Goal: Task Accomplishment & Management: Use online tool/utility

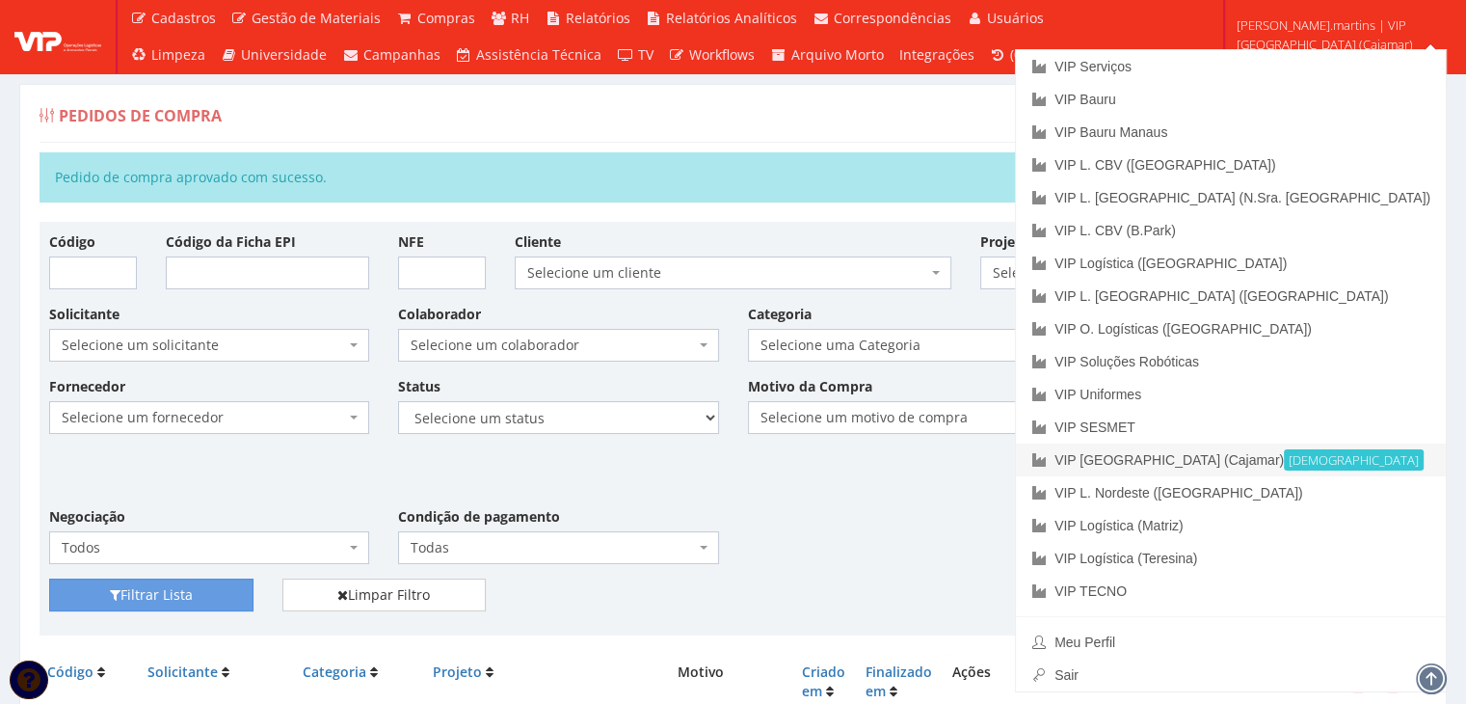
click at [1331, 454] on link "VIP Brasil (Cajamar) Ativa" at bounding box center [1231, 460] width 430 height 33
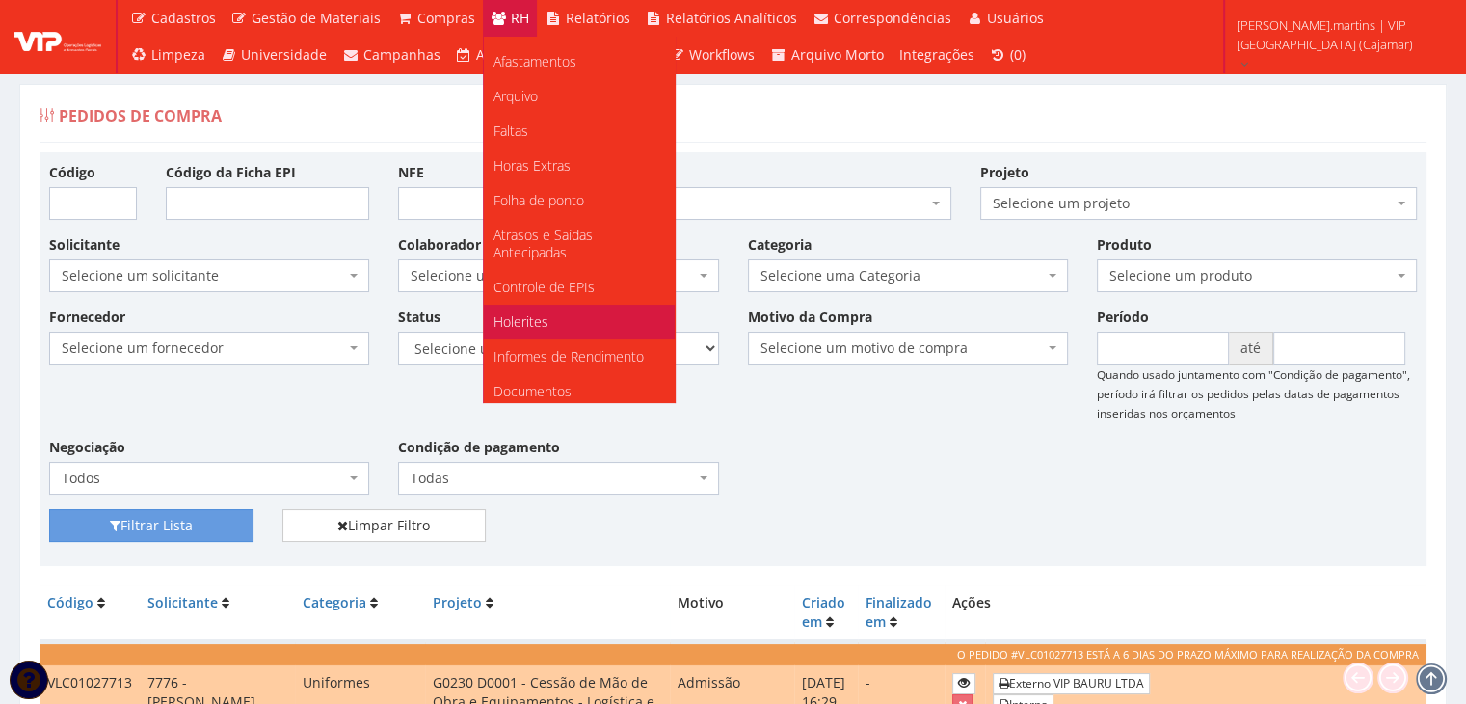
scroll to position [241, 0]
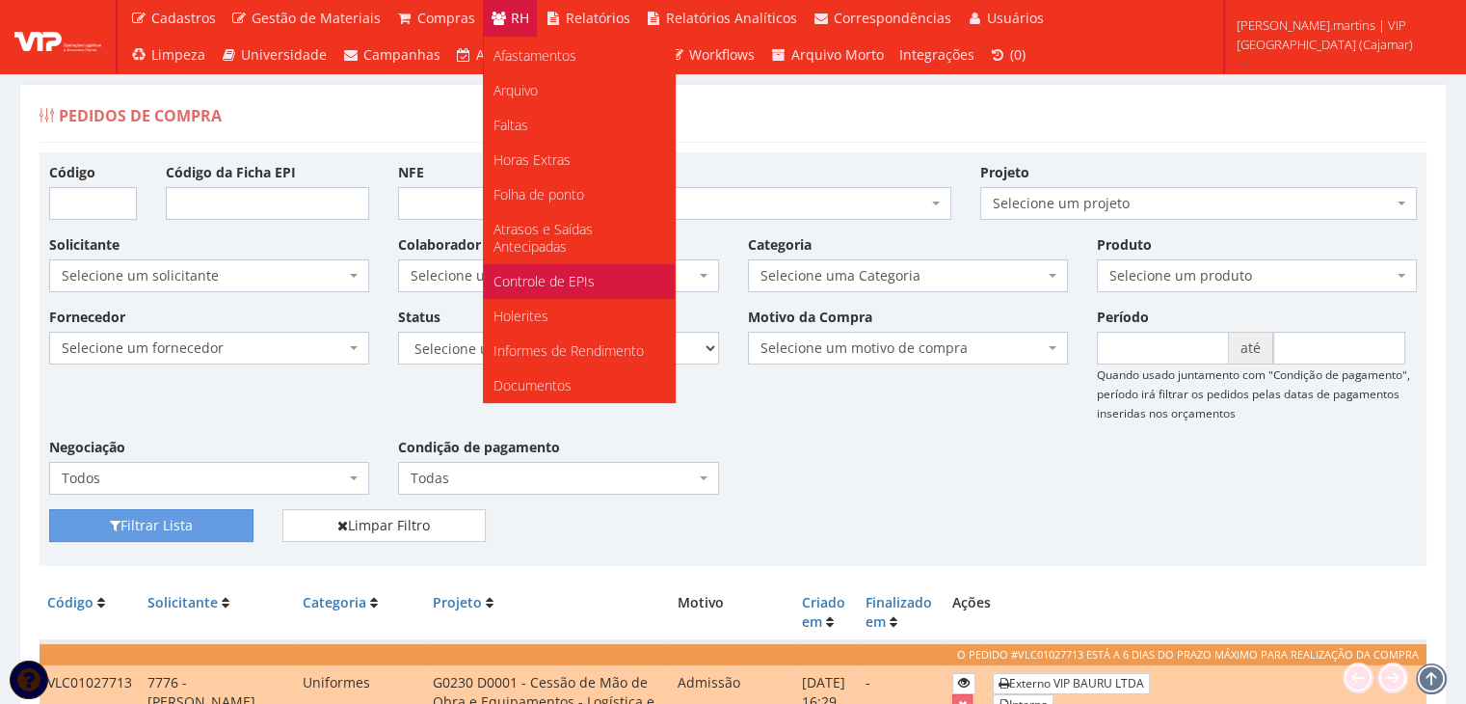
click at [575, 282] on span "Controle de EPIs" at bounding box center [544, 281] width 101 height 18
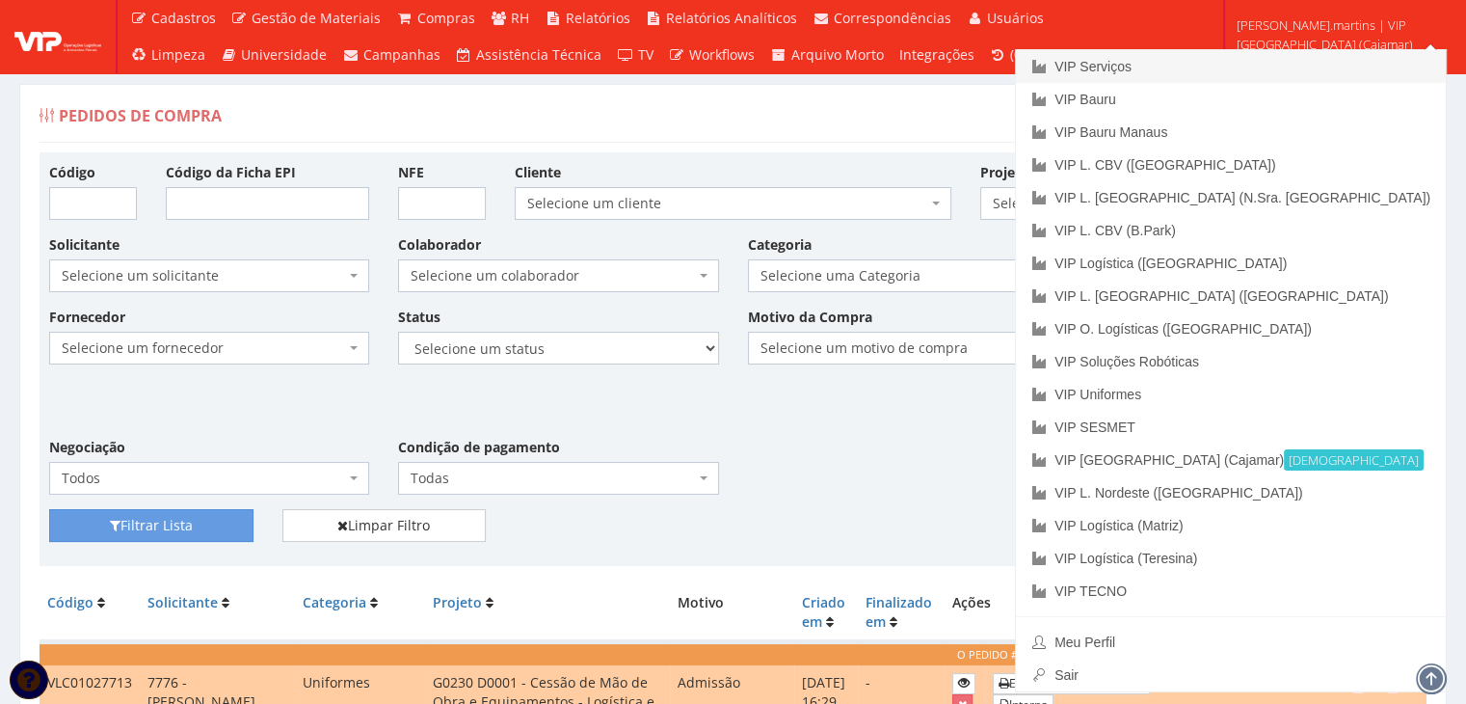
click at [1324, 64] on link "VIP Serviços" at bounding box center [1231, 66] width 430 height 33
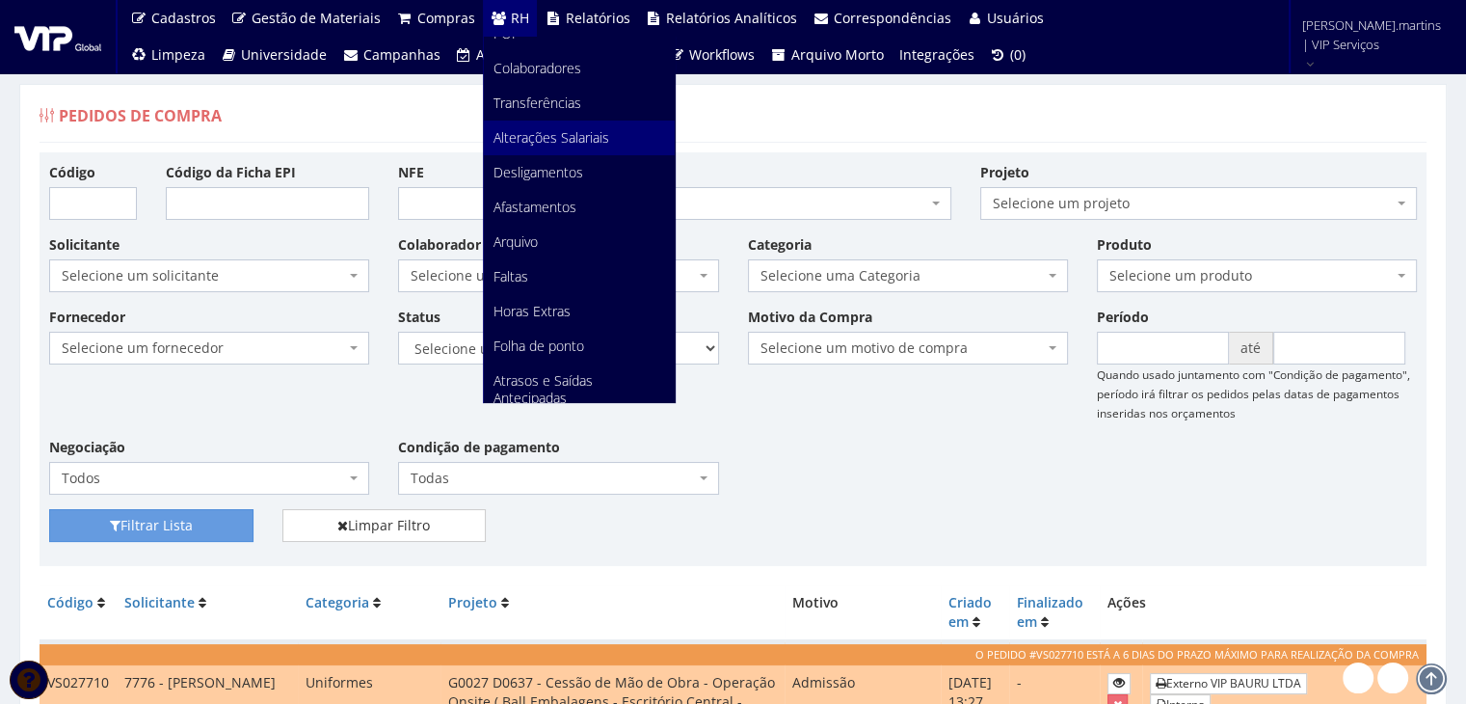
scroll to position [193, 0]
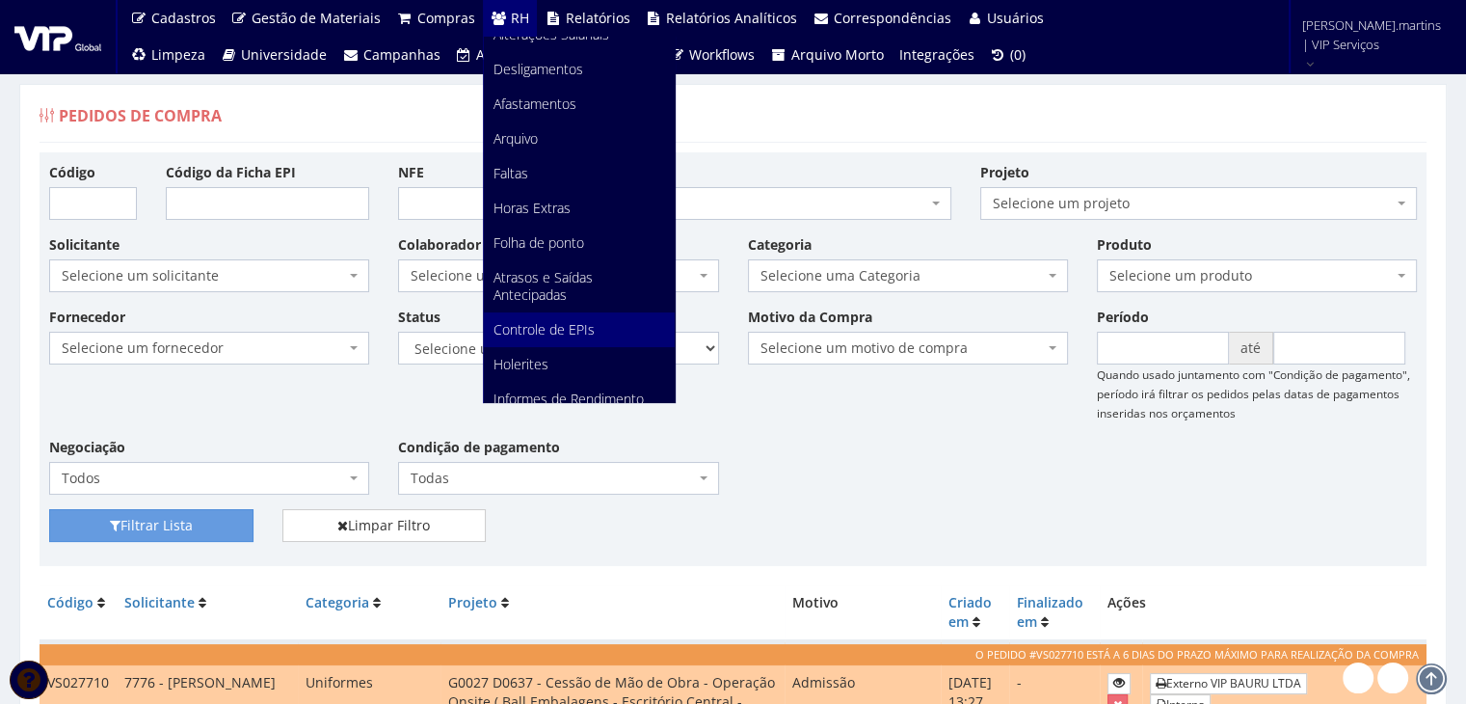
click at [544, 329] on span "Controle de EPIs" at bounding box center [544, 329] width 101 height 18
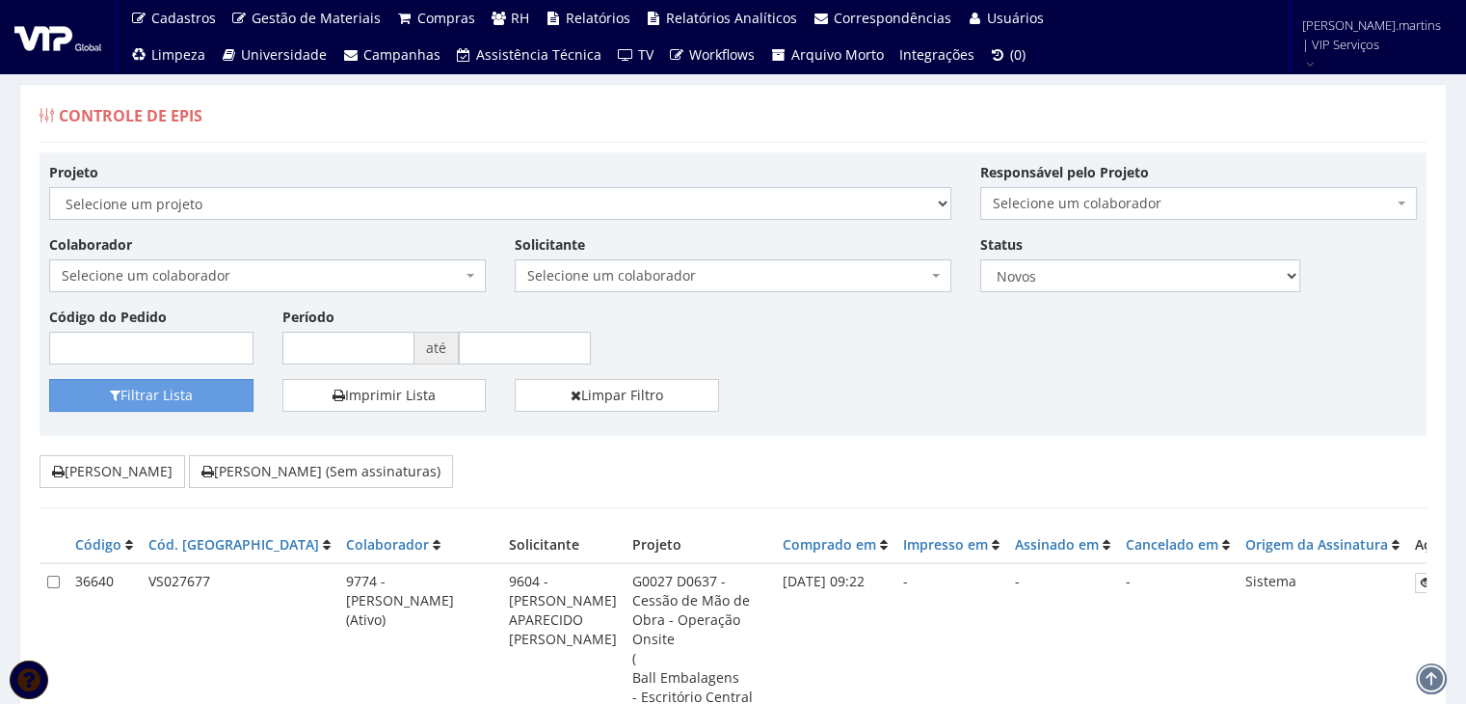
click at [413, 267] on span "Selecione um colaborador" at bounding box center [262, 275] width 400 height 19
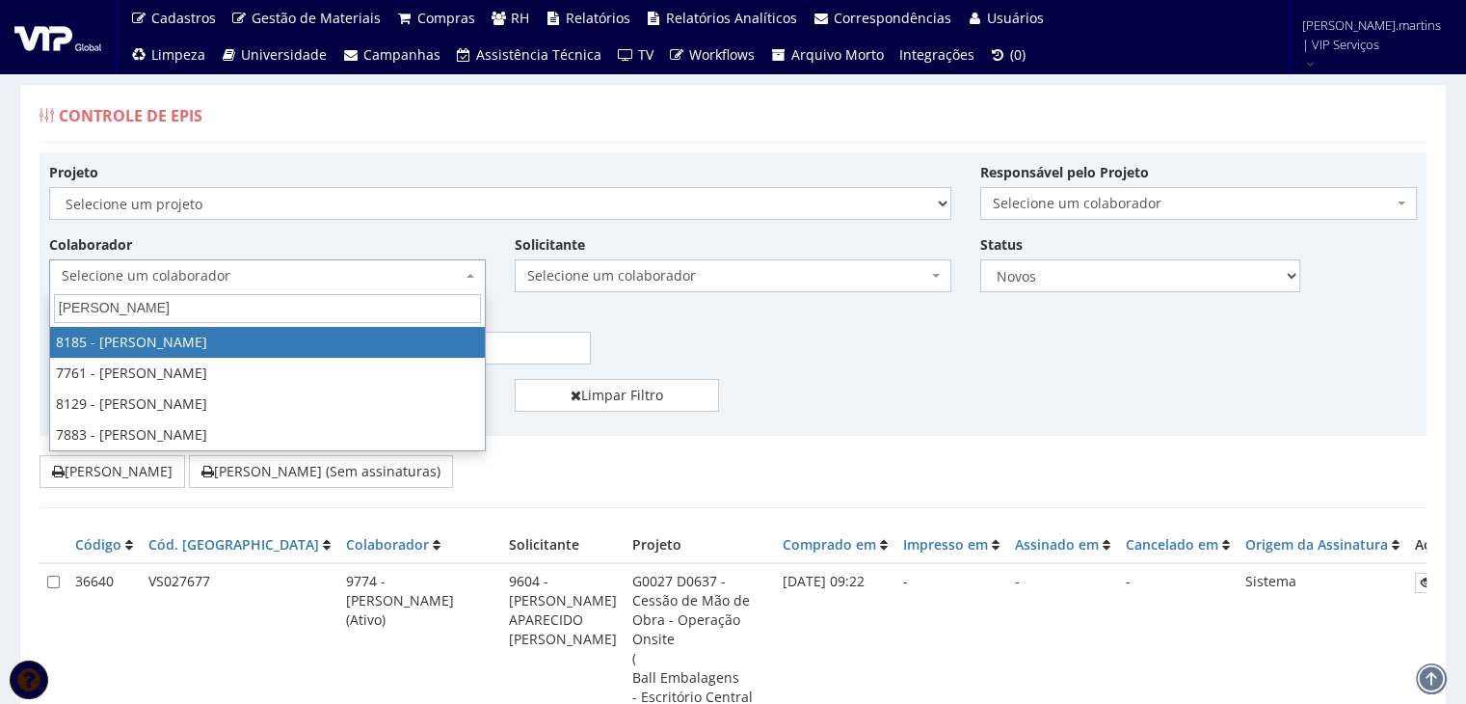
type input "claudio"
select select "4096"
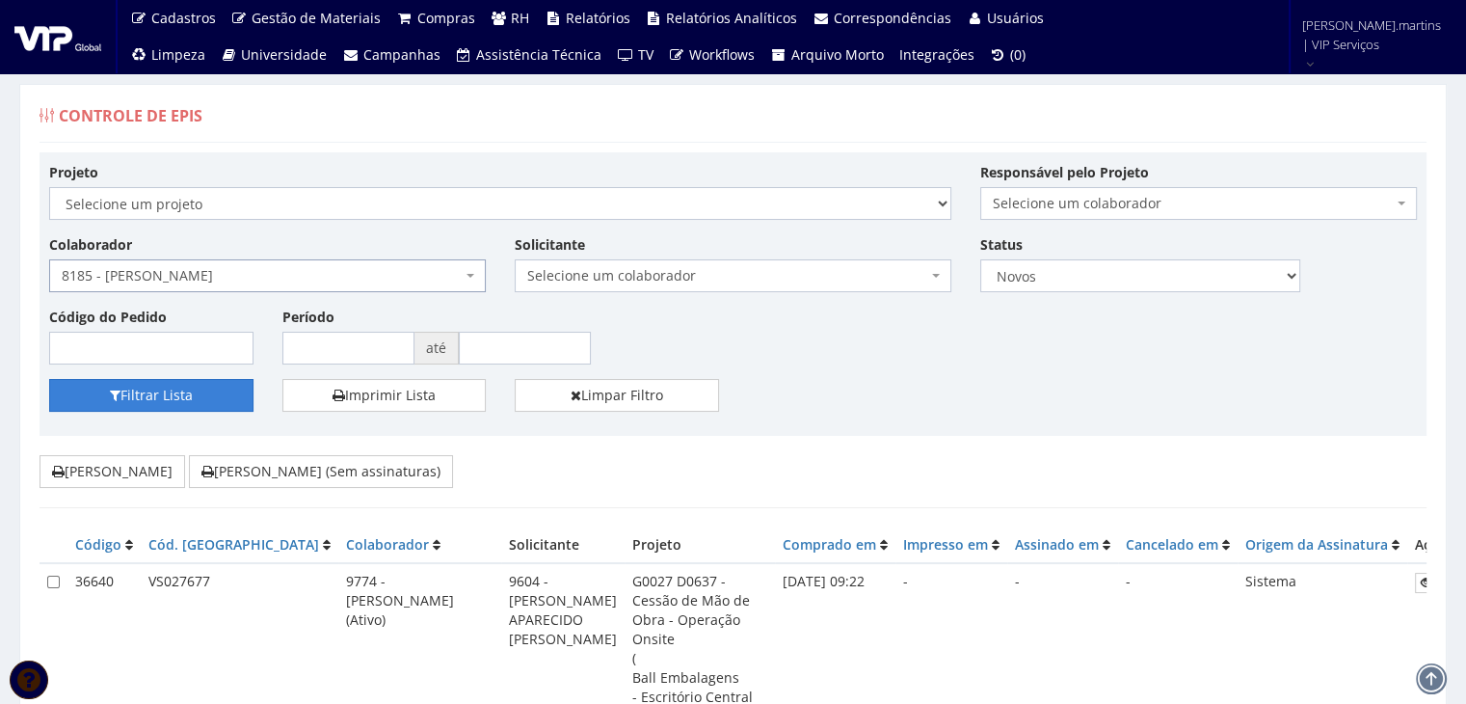
click at [171, 406] on button "Filtrar Lista" at bounding box center [151, 395] width 204 height 33
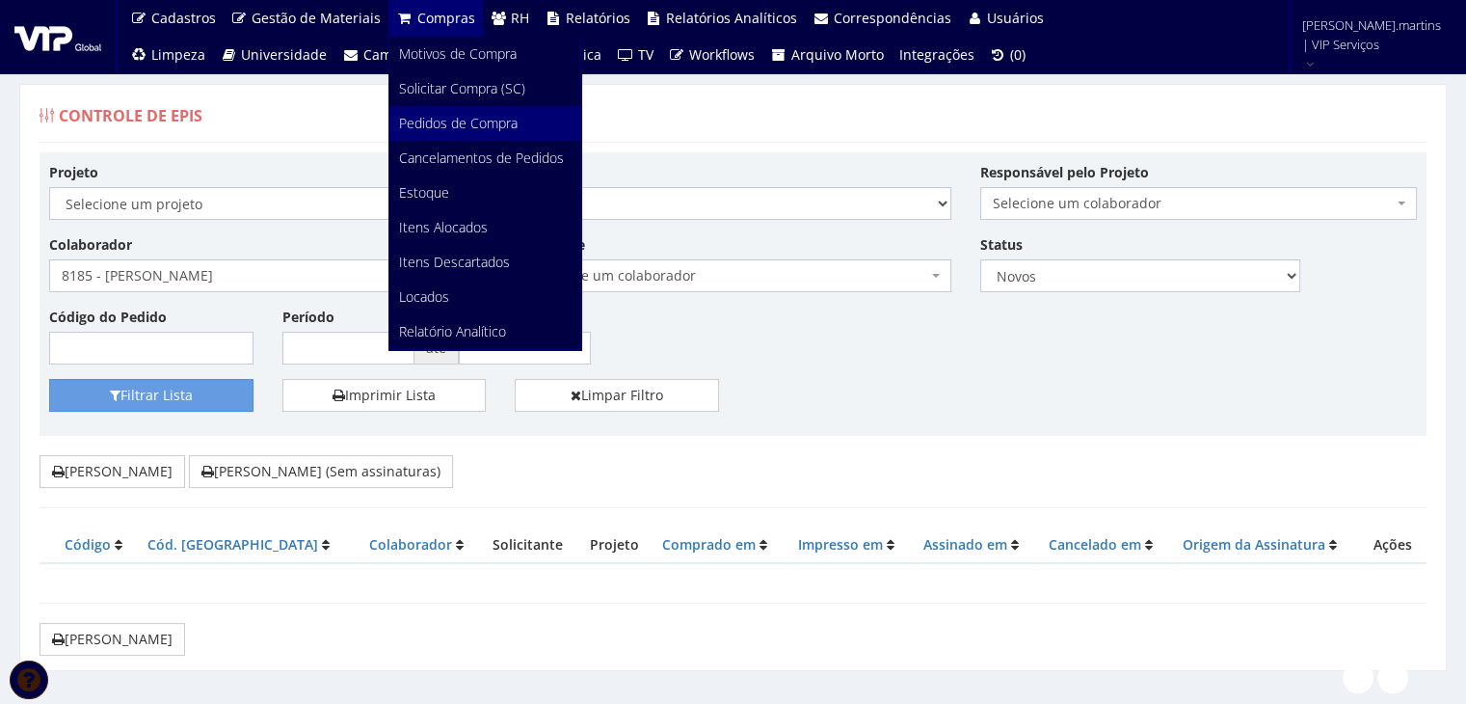
click at [448, 119] on span "Pedidos de Compra" at bounding box center [458, 123] width 119 height 18
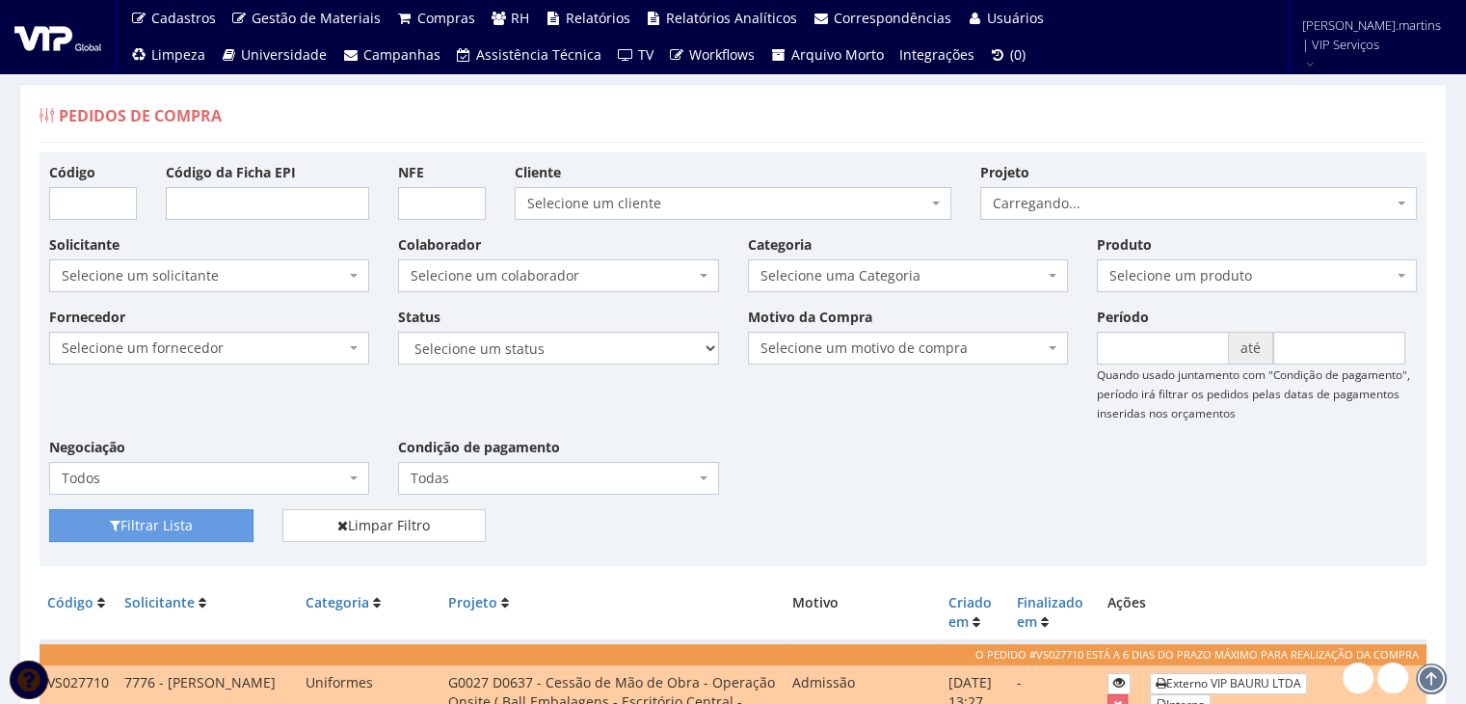
click at [437, 275] on span "Selecione um colaborador" at bounding box center [552, 275] width 283 height 19
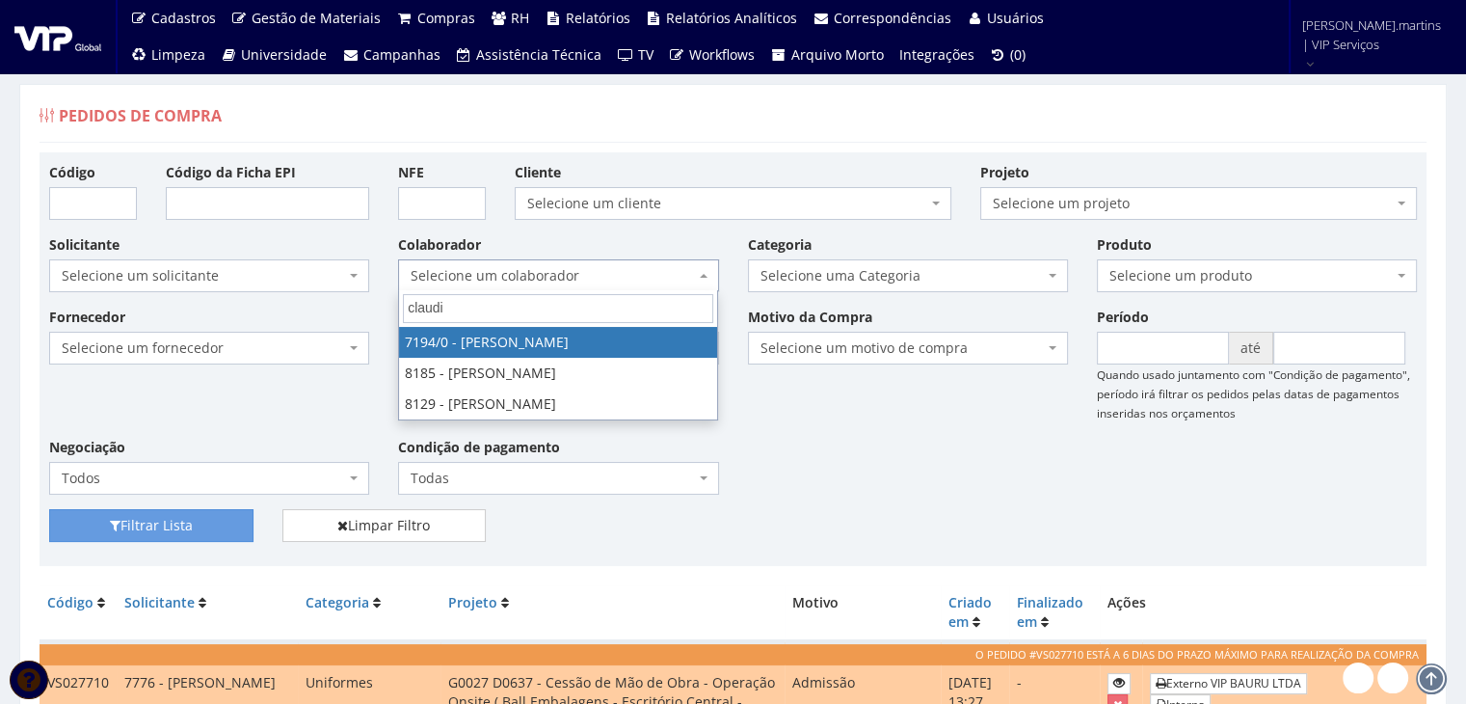
type input "claudio"
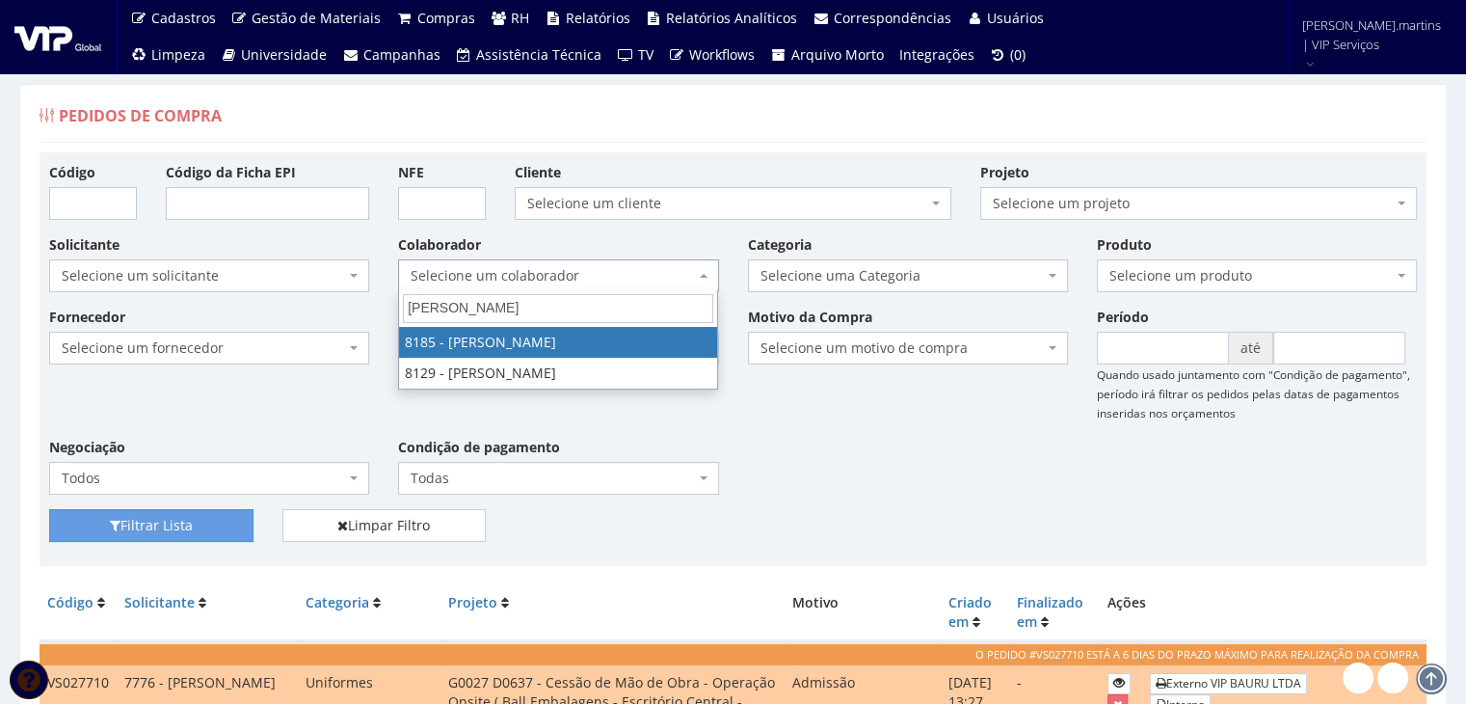
select select "4096"
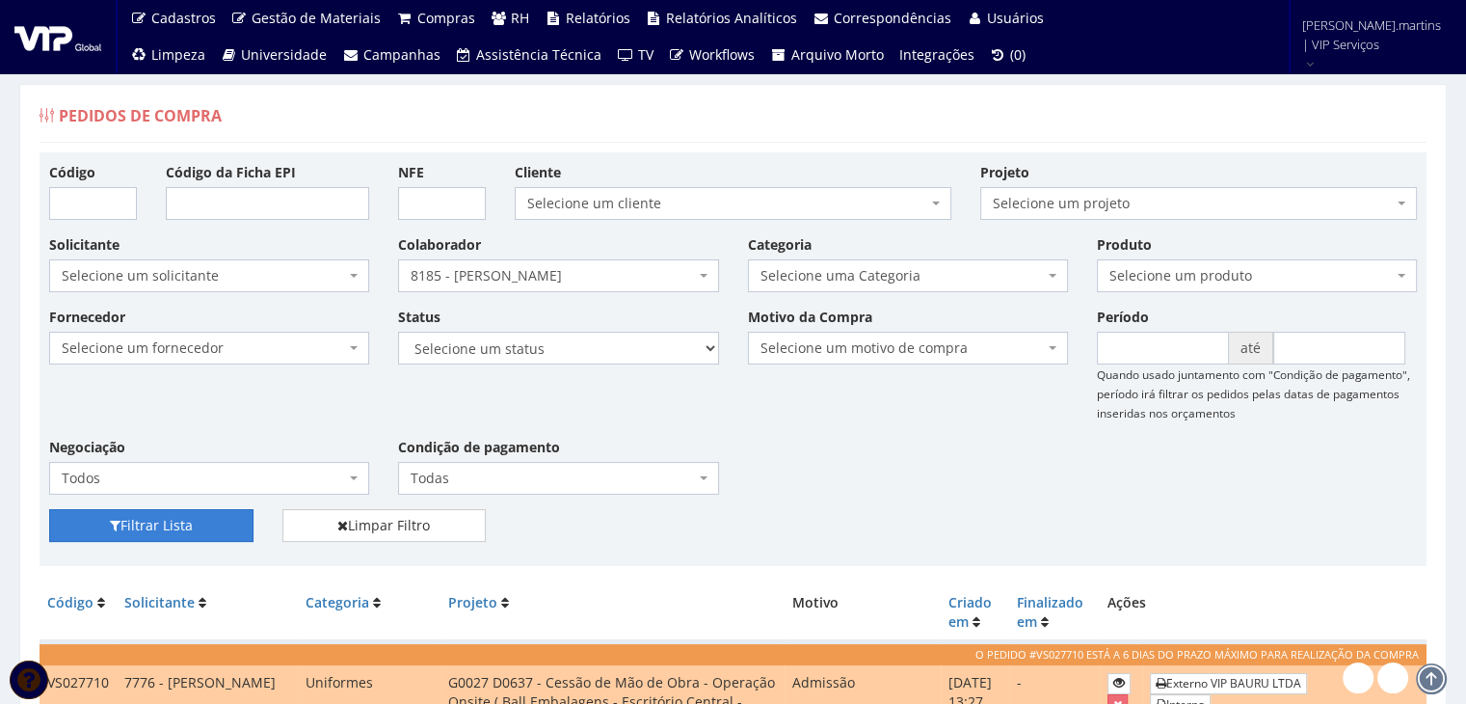
click at [147, 525] on button "Filtrar Lista" at bounding box center [151, 525] width 204 height 33
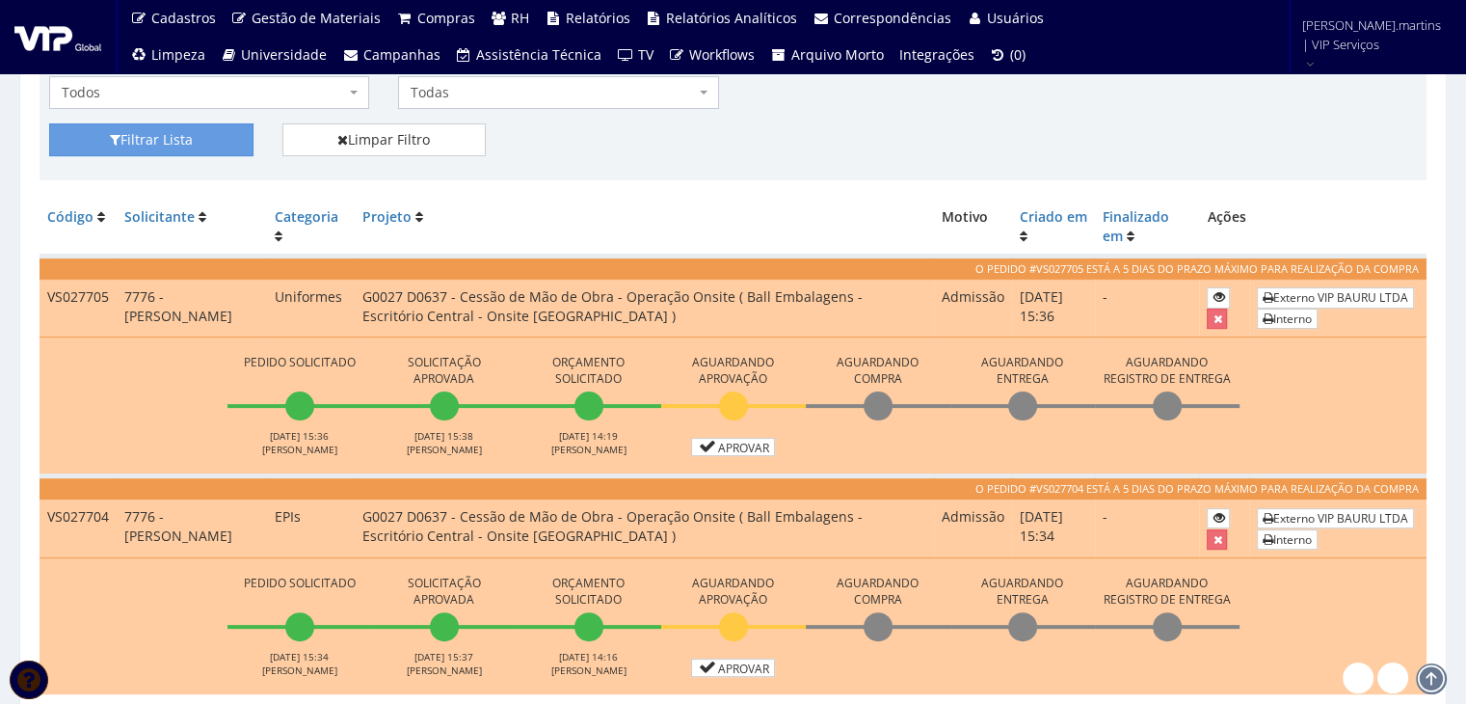
scroll to position [473, 0]
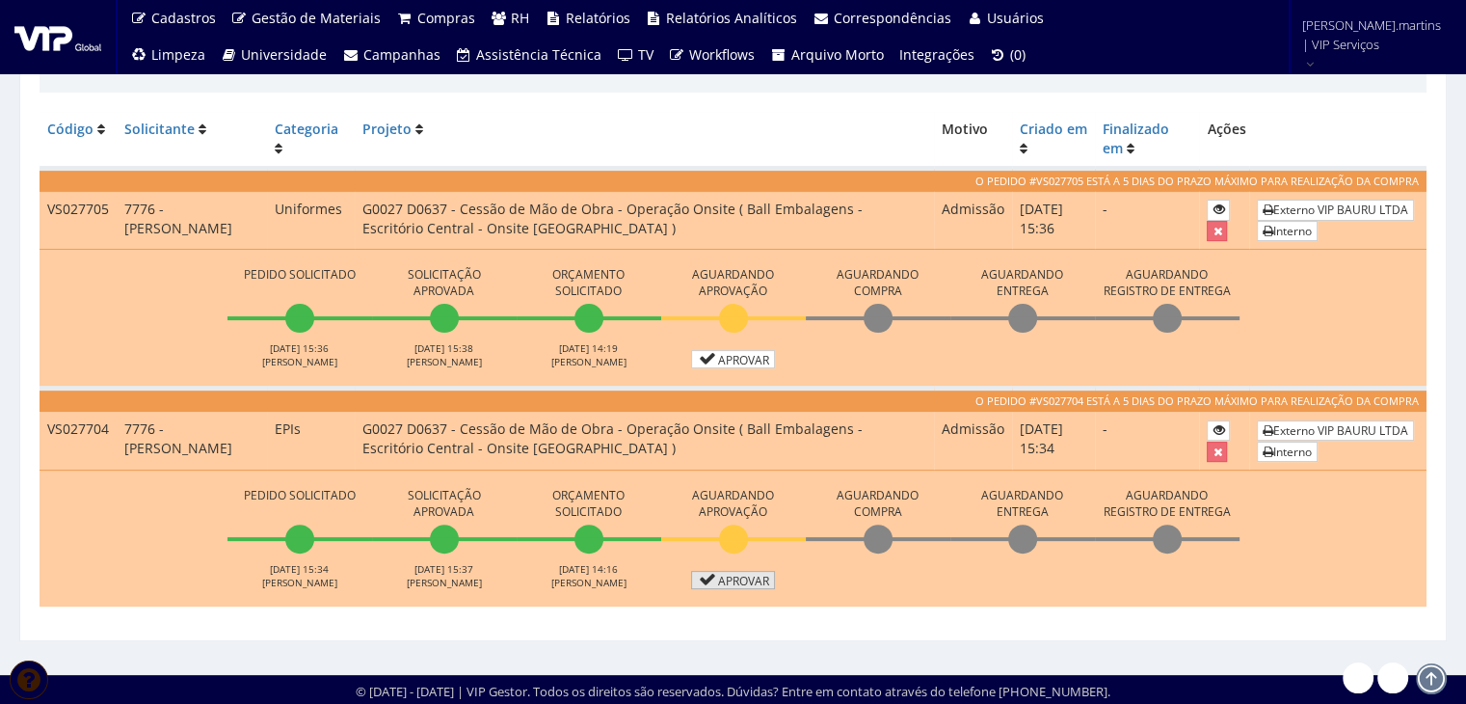
click at [744, 578] on link "Aprovar" at bounding box center [733, 580] width 85 height 18
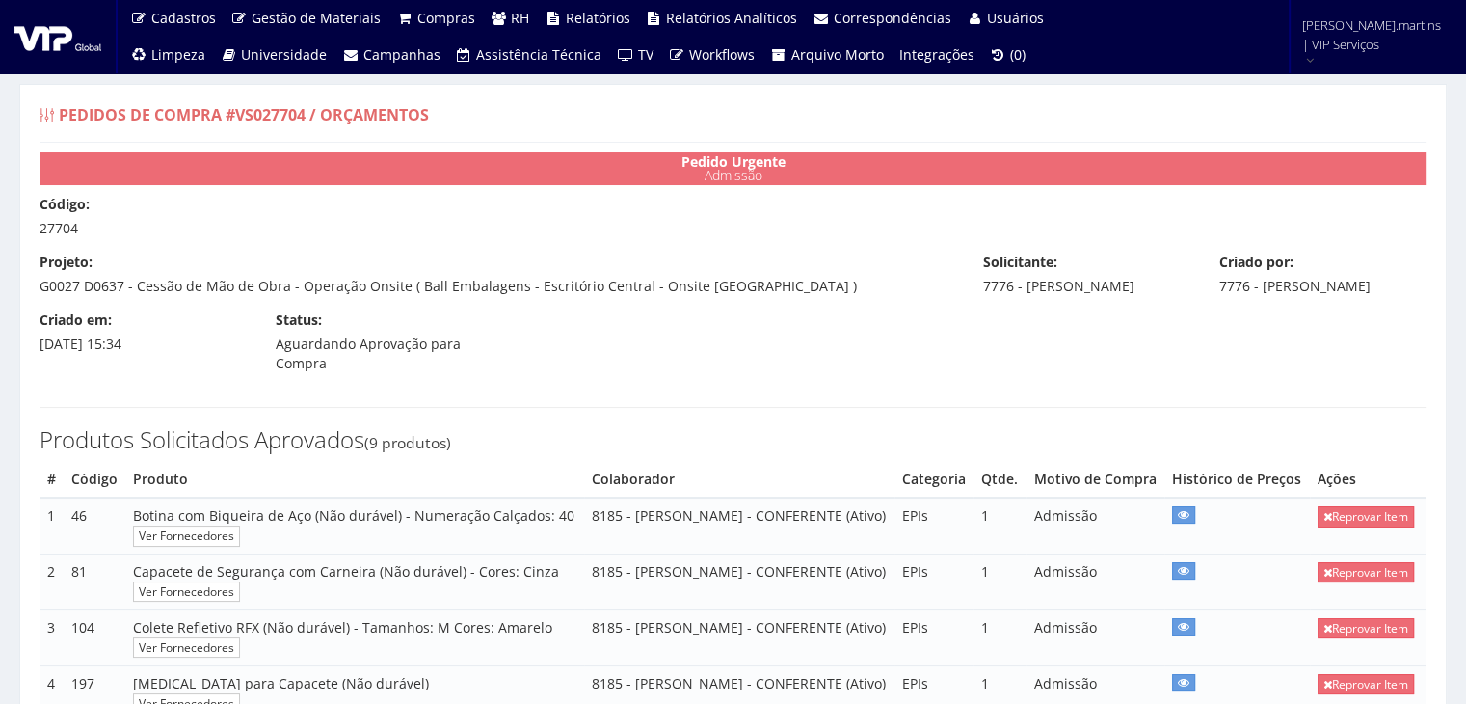
select select "0"
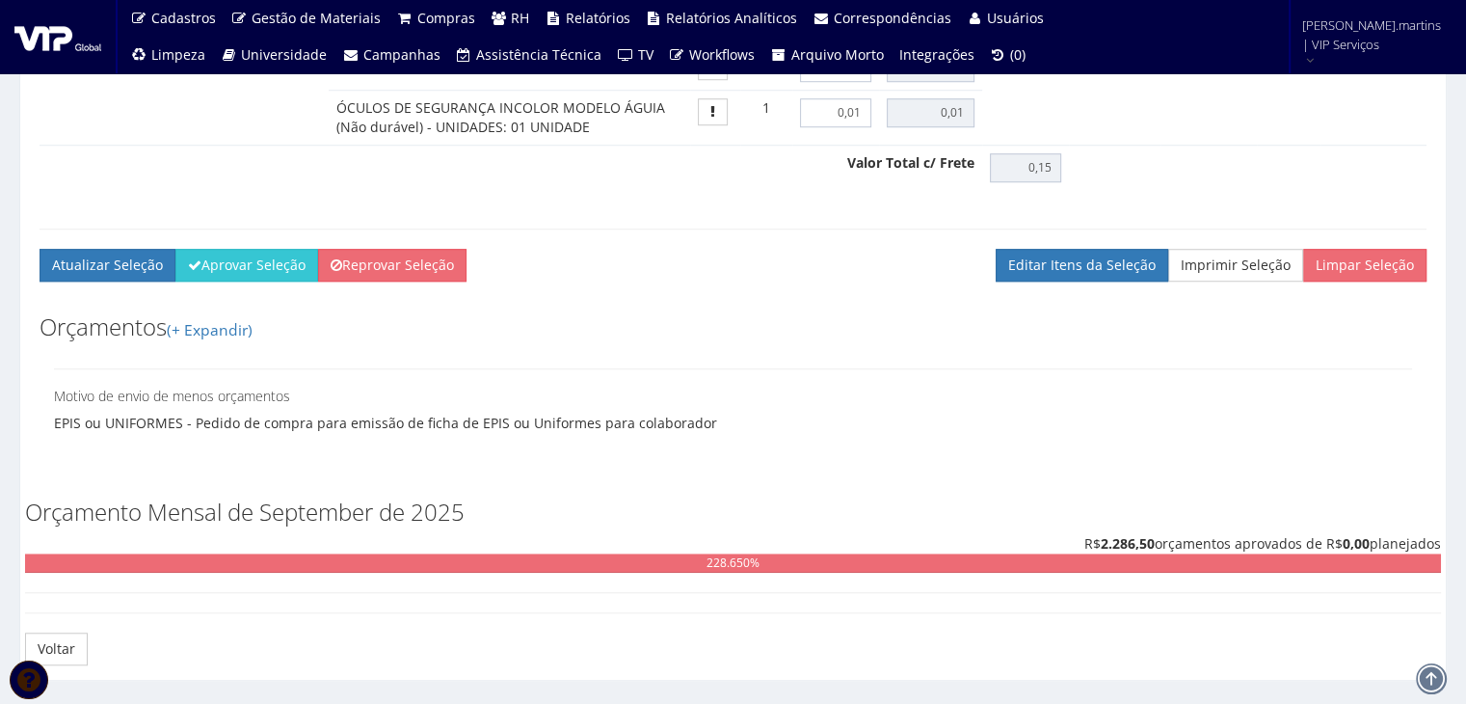
scroll to position [1521, 0]
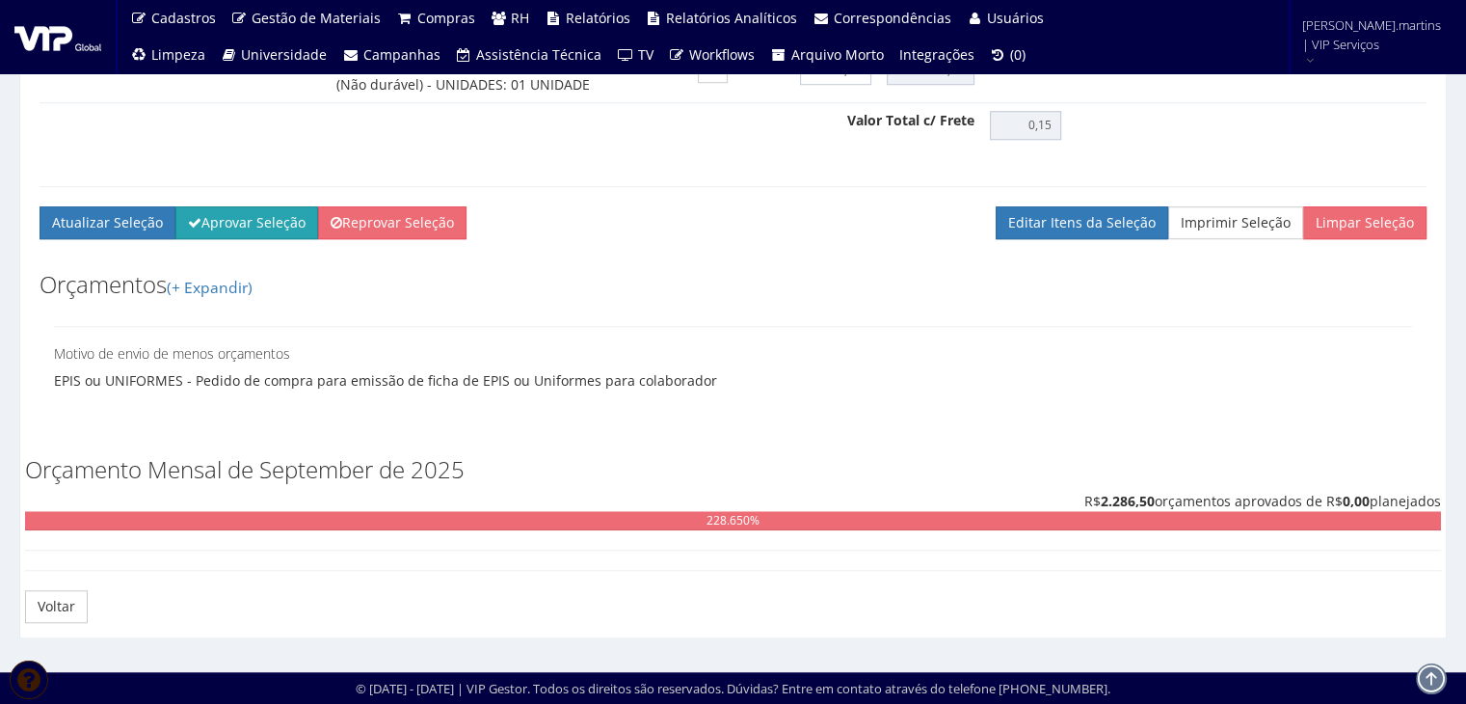
click at [231, 223] on button "Aprovar Seleção" at bounding box center [246, 222] width 143 height 33
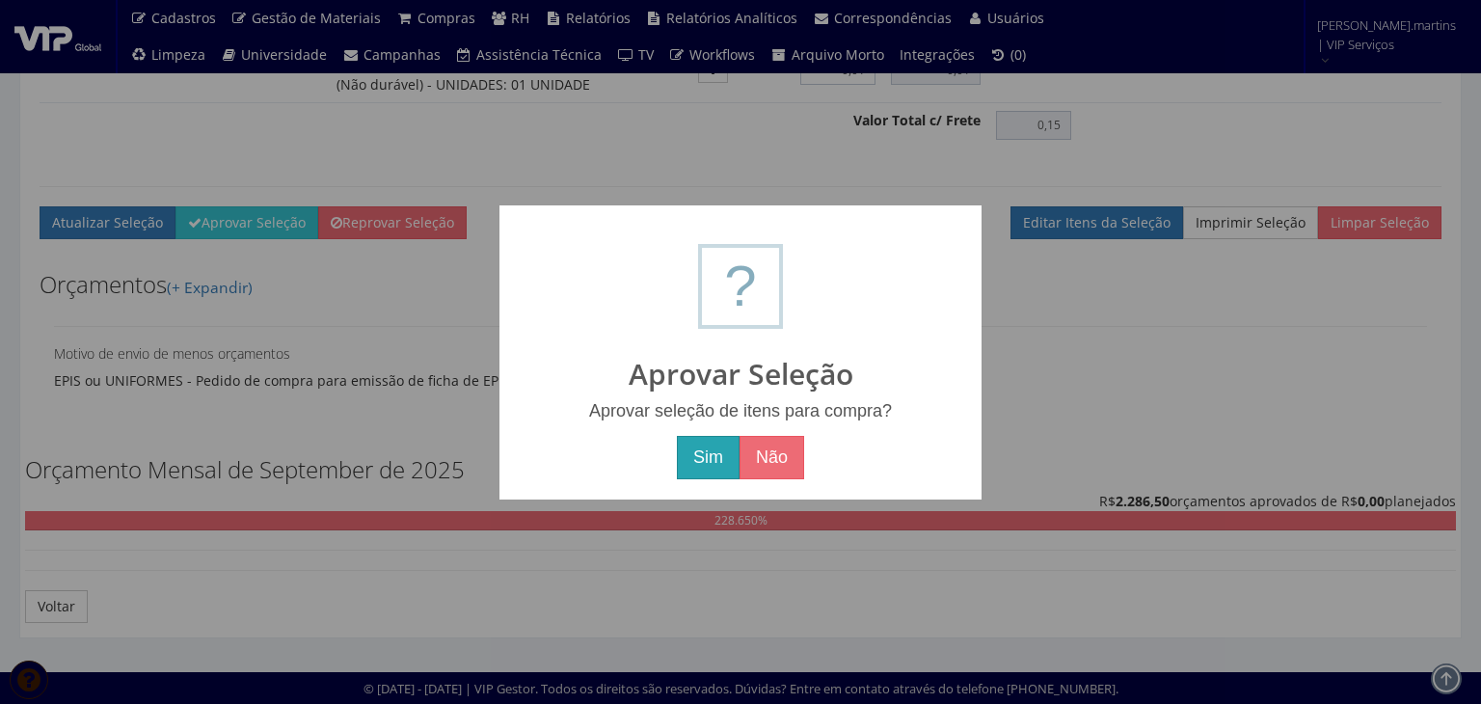
click at [703, 462] on button "Sim" at bounding box center [708, 458] width 63 height 44
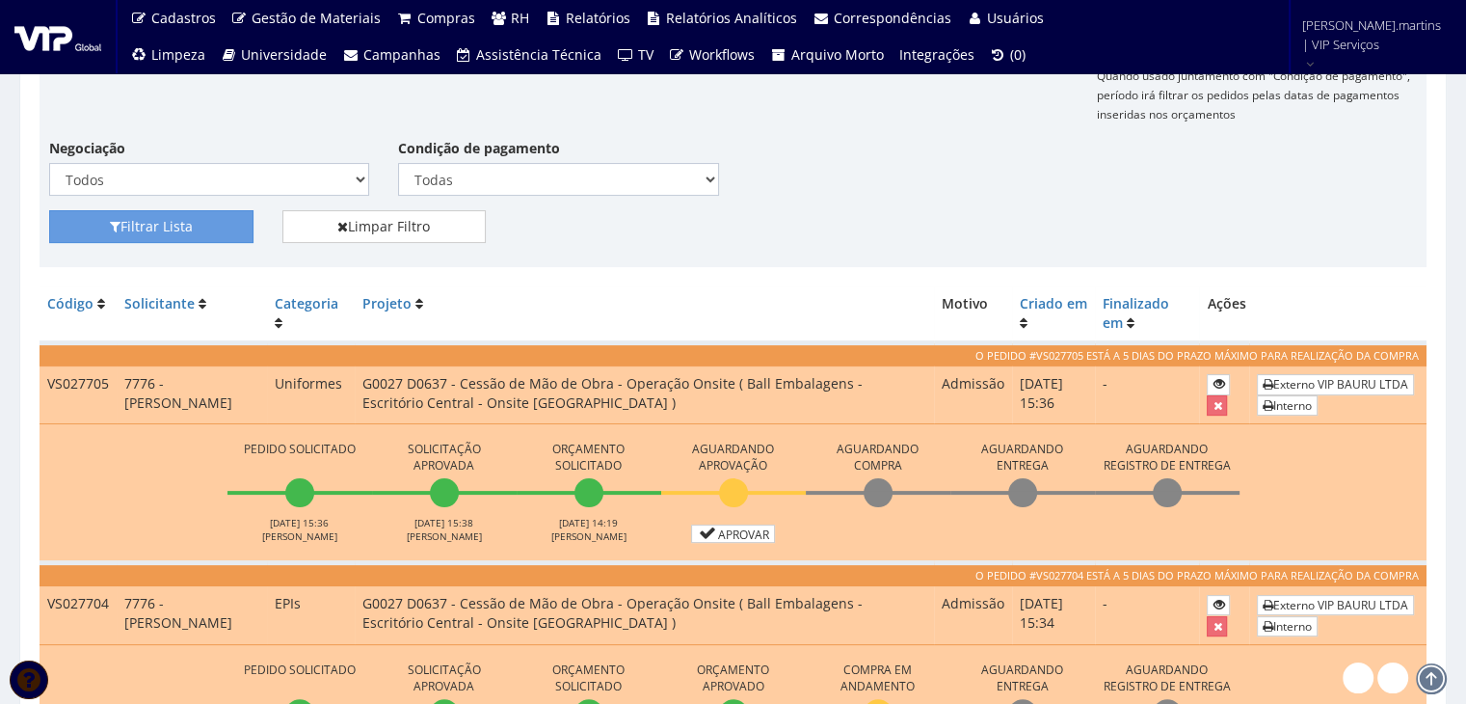
scroll to position [449, 0]
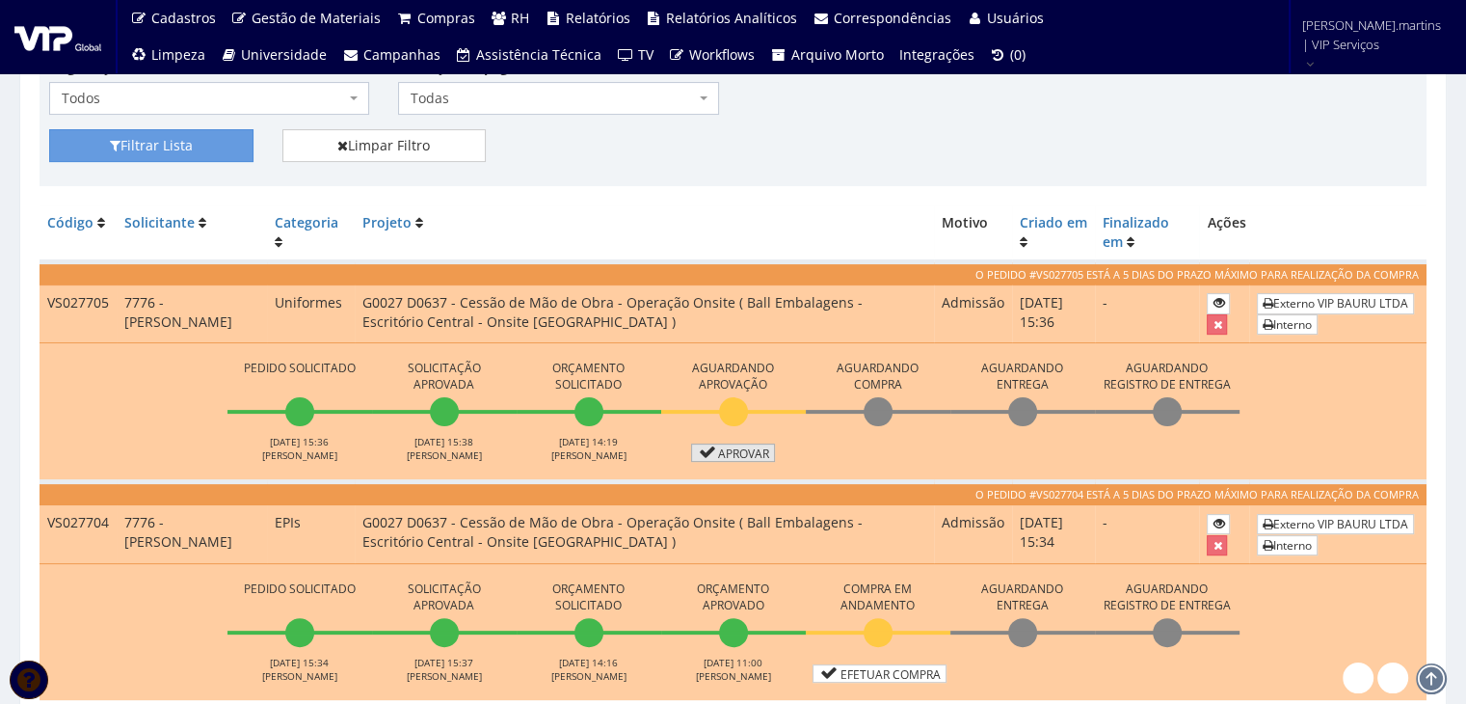
click at [748, 457] on link "Aprovar" at bounding box center [733, 453] width 85 height 18
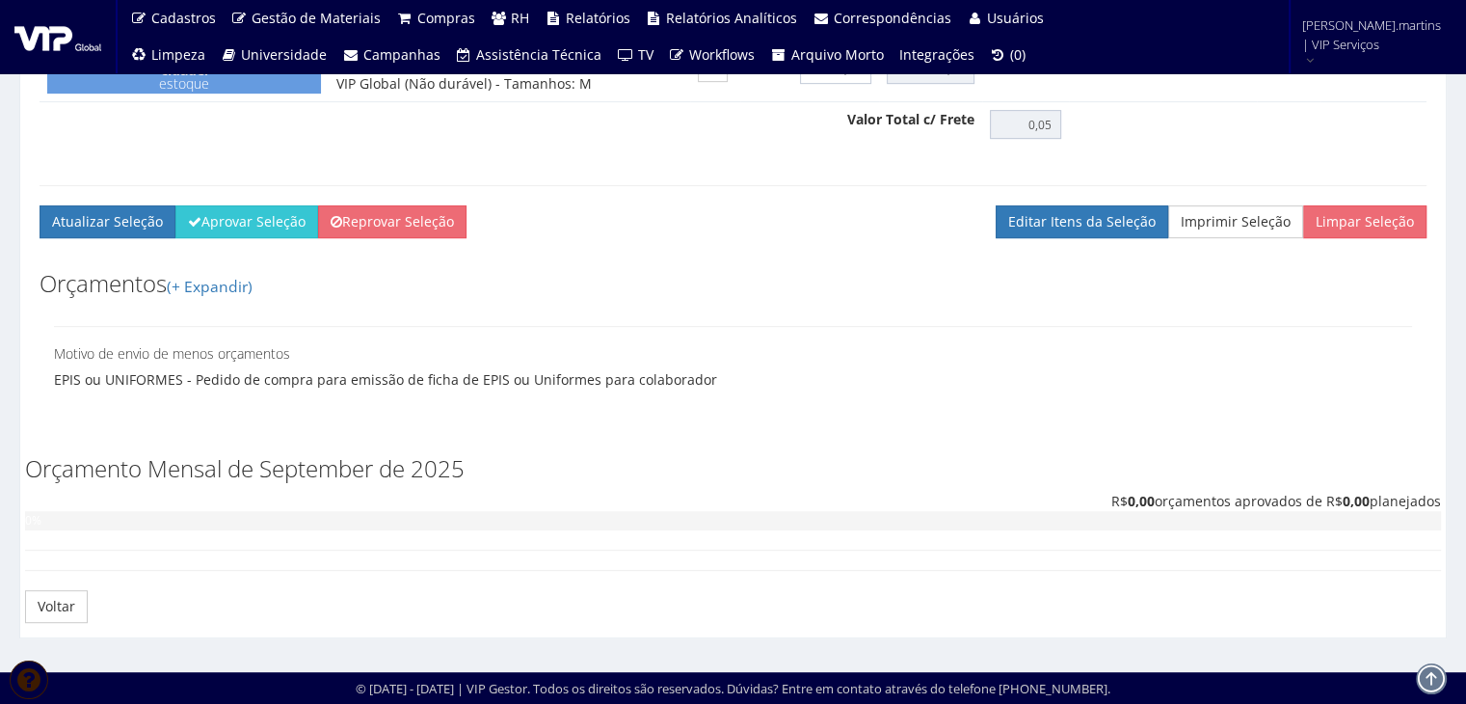
scroll to position [950, 0]
click at [259, 226] on button "Aprovar Seleção" at bounding box center [246, 221] width 143 height 33
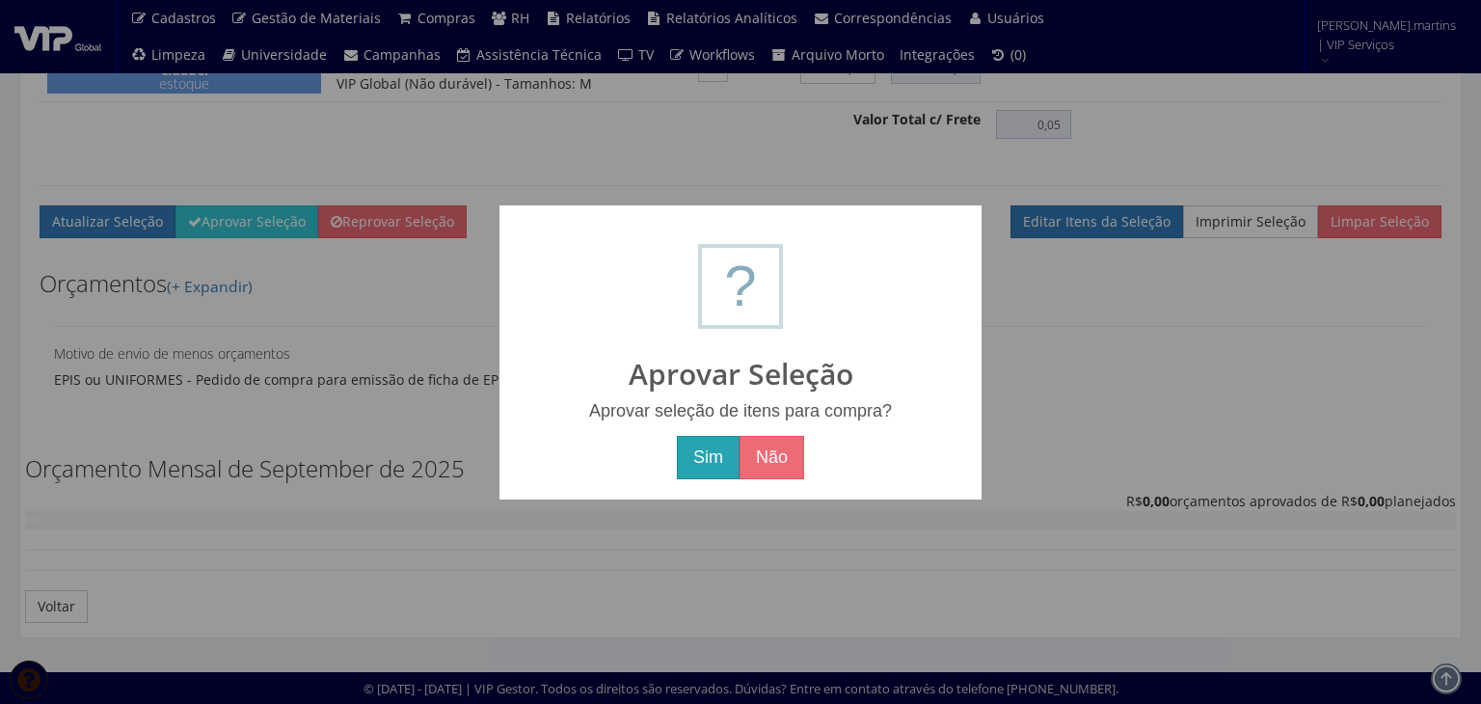
click at [702, 454] on button "Sim" at bounding box center [708, 458] width 63 height 44
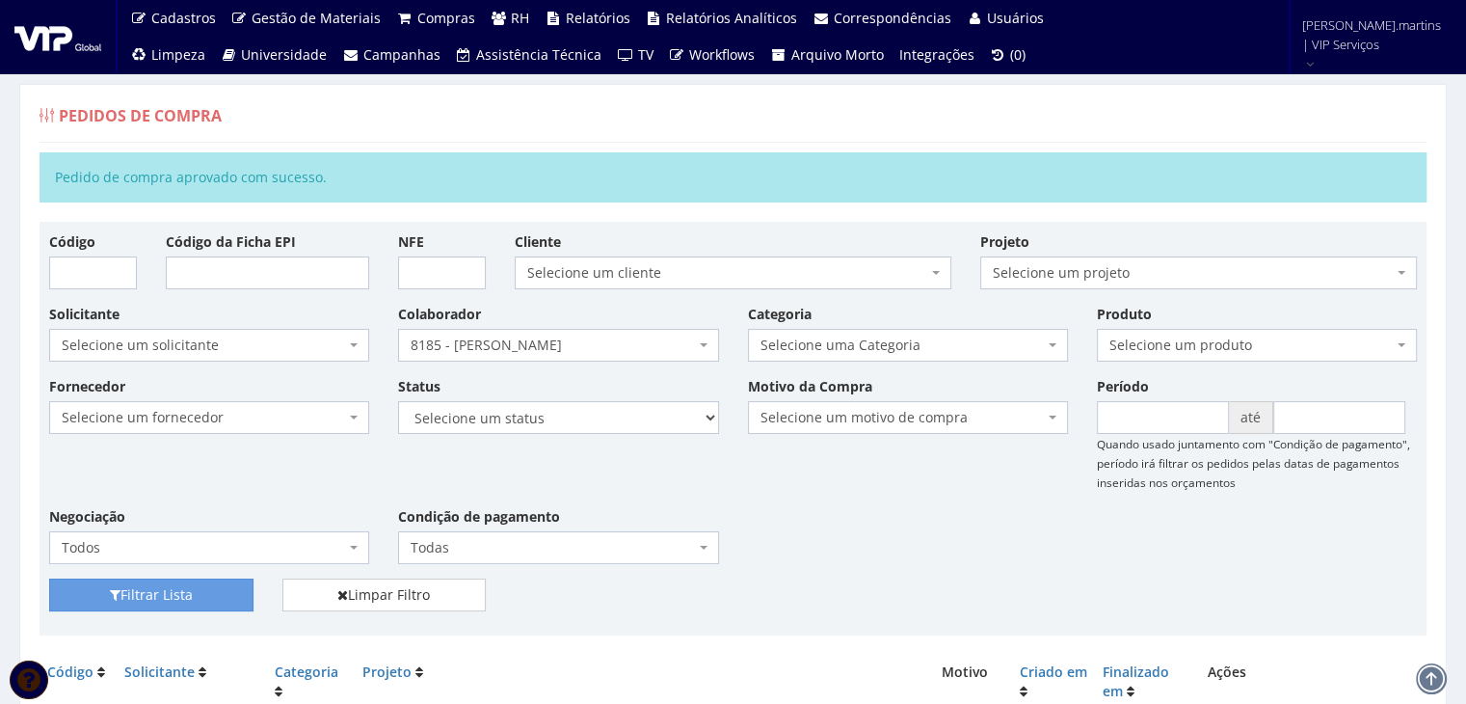
click at [494, 341] on span "8185 - [PERSON_NAME]" at bounding box center [552, 345] width 283 height 19
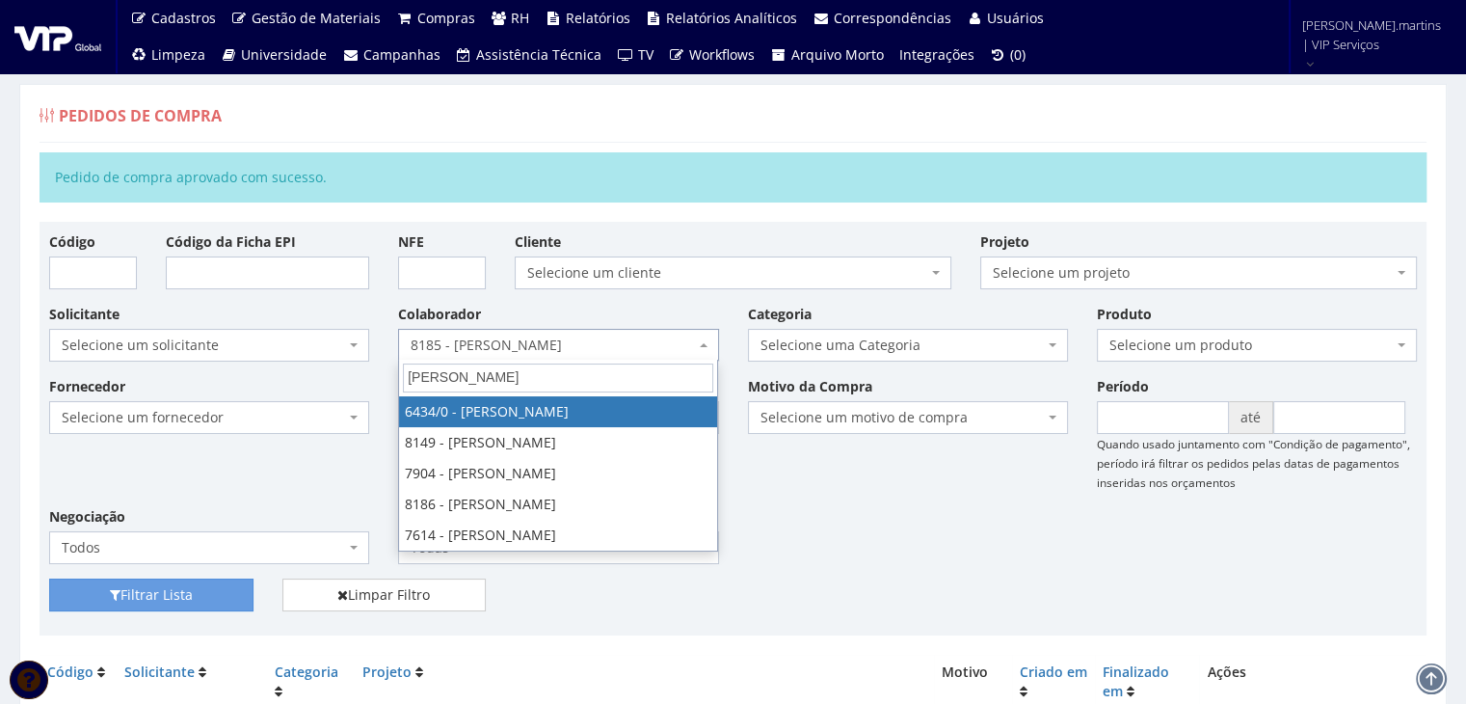
type input "lucas"
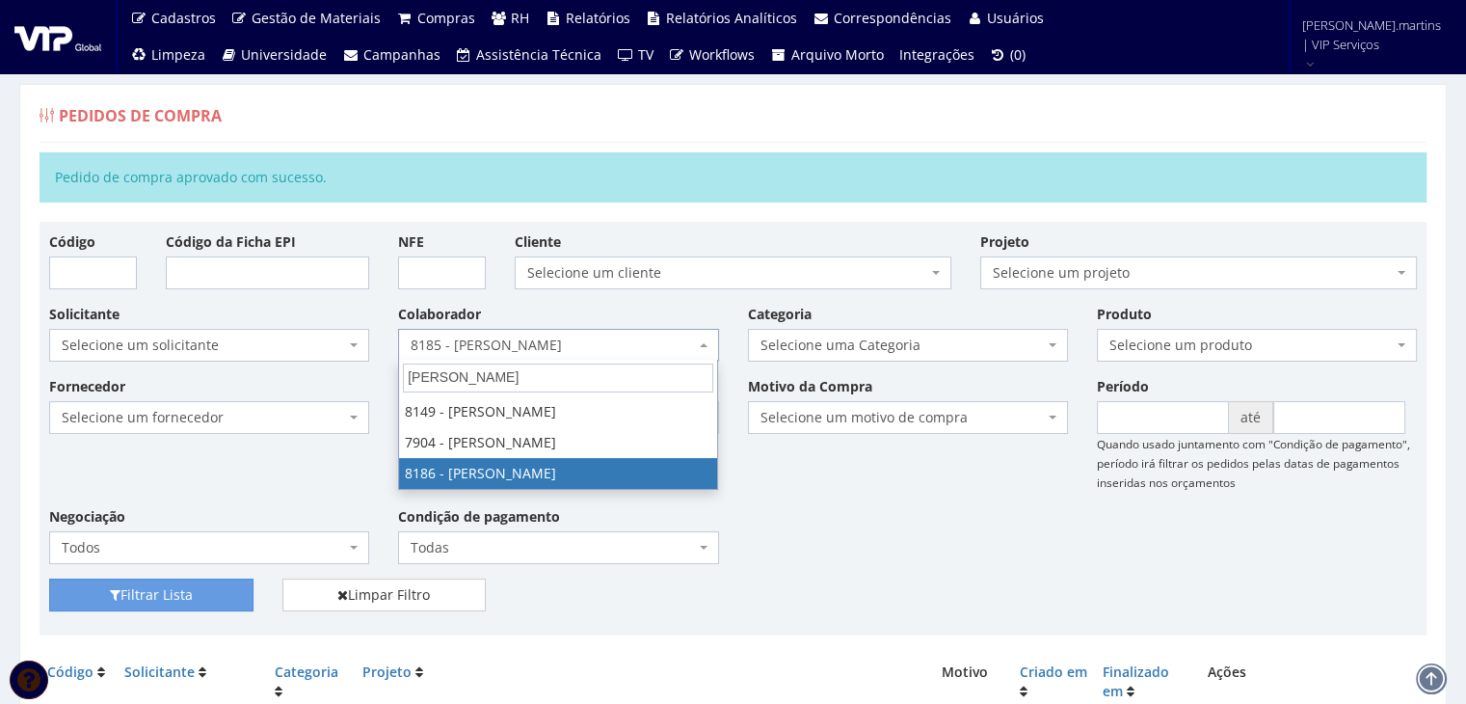
select select "4098"
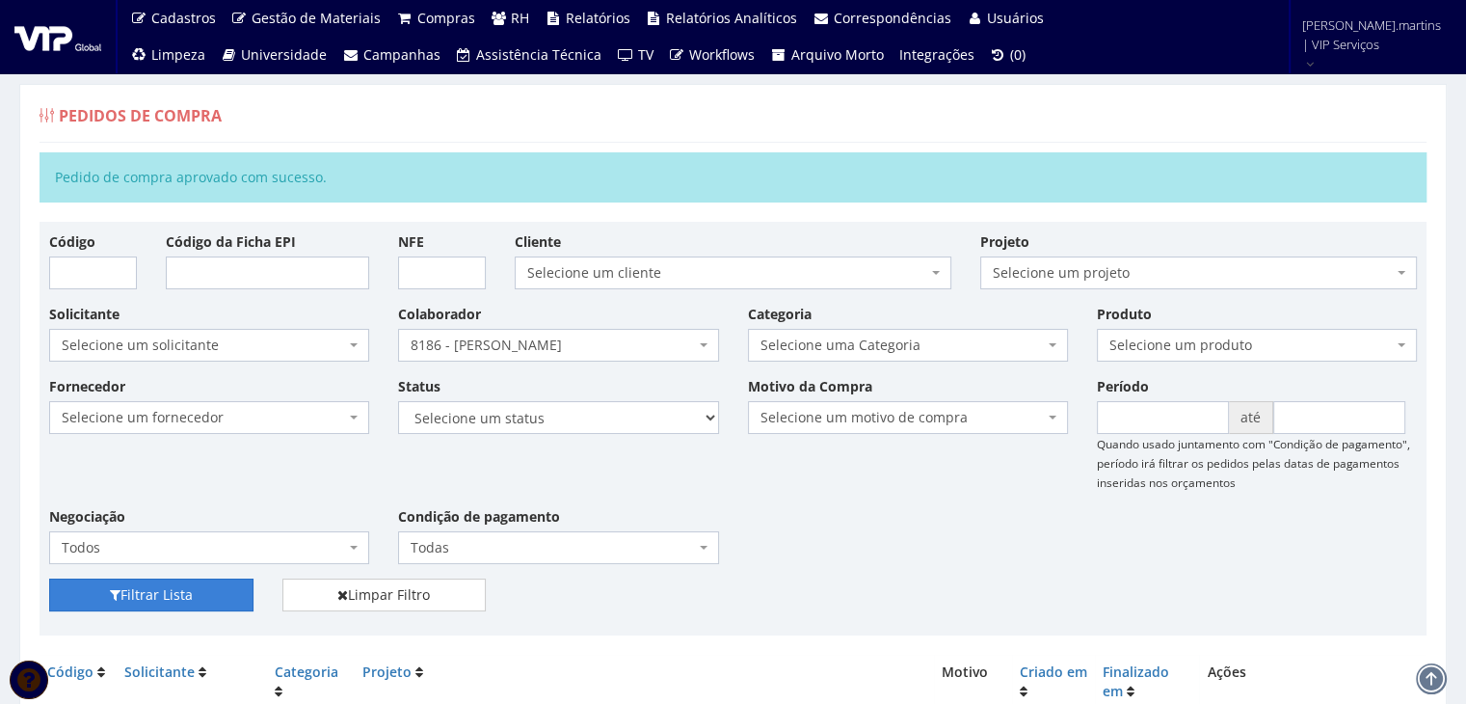
click at [158, 598] on button "Filtrar Lista" at bounding box center [151, 594] width 204 height 33
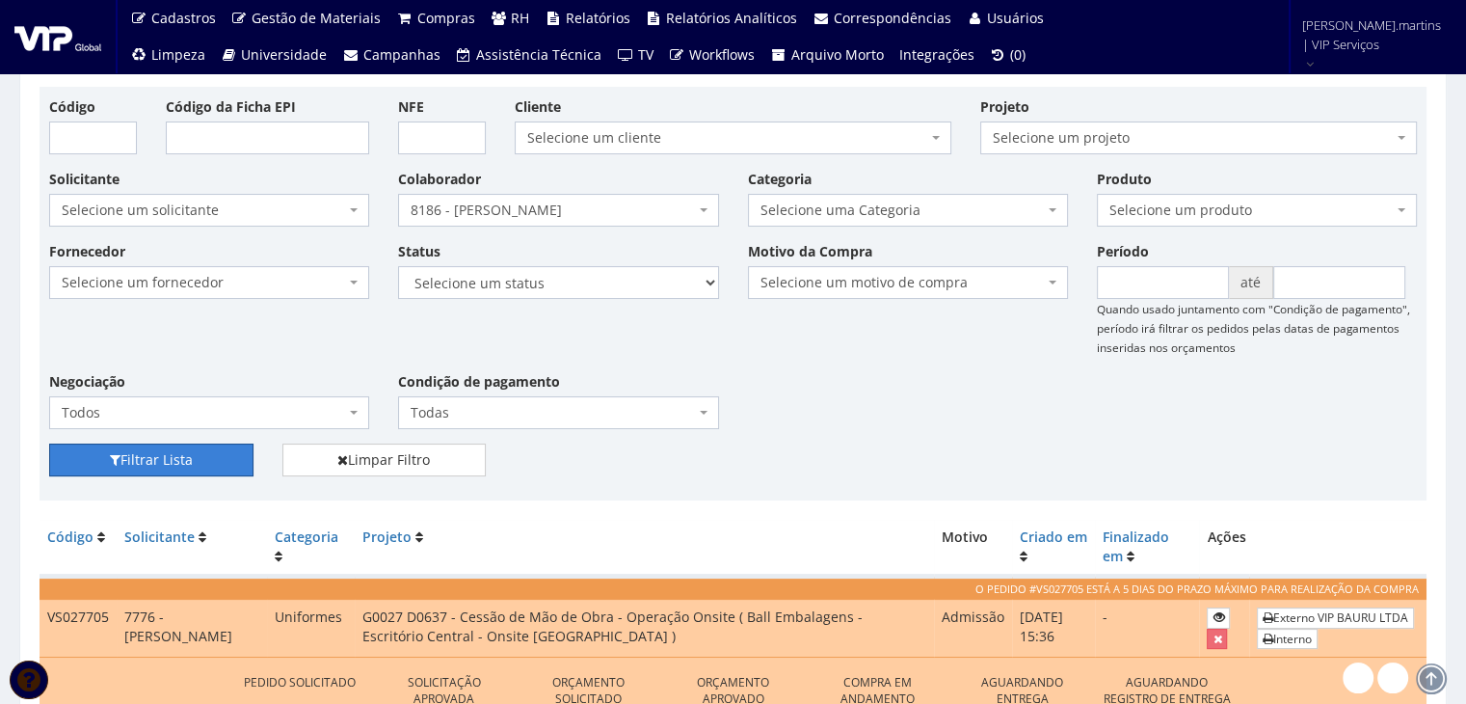
scroll to position [256, 0]
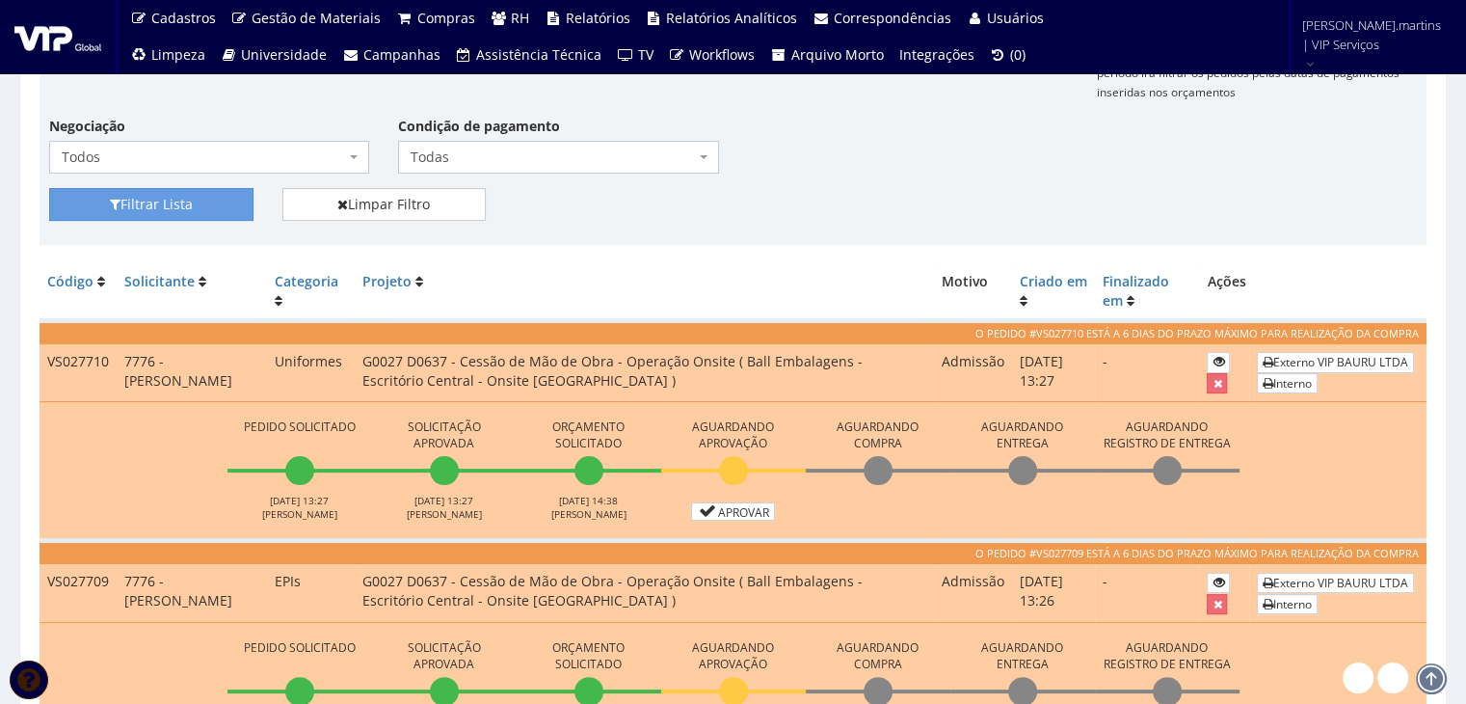
scroll to position [321, 0]
click at [737, 510] on link "Aprovar" at bounding box center [733, 511] width 85 height 18
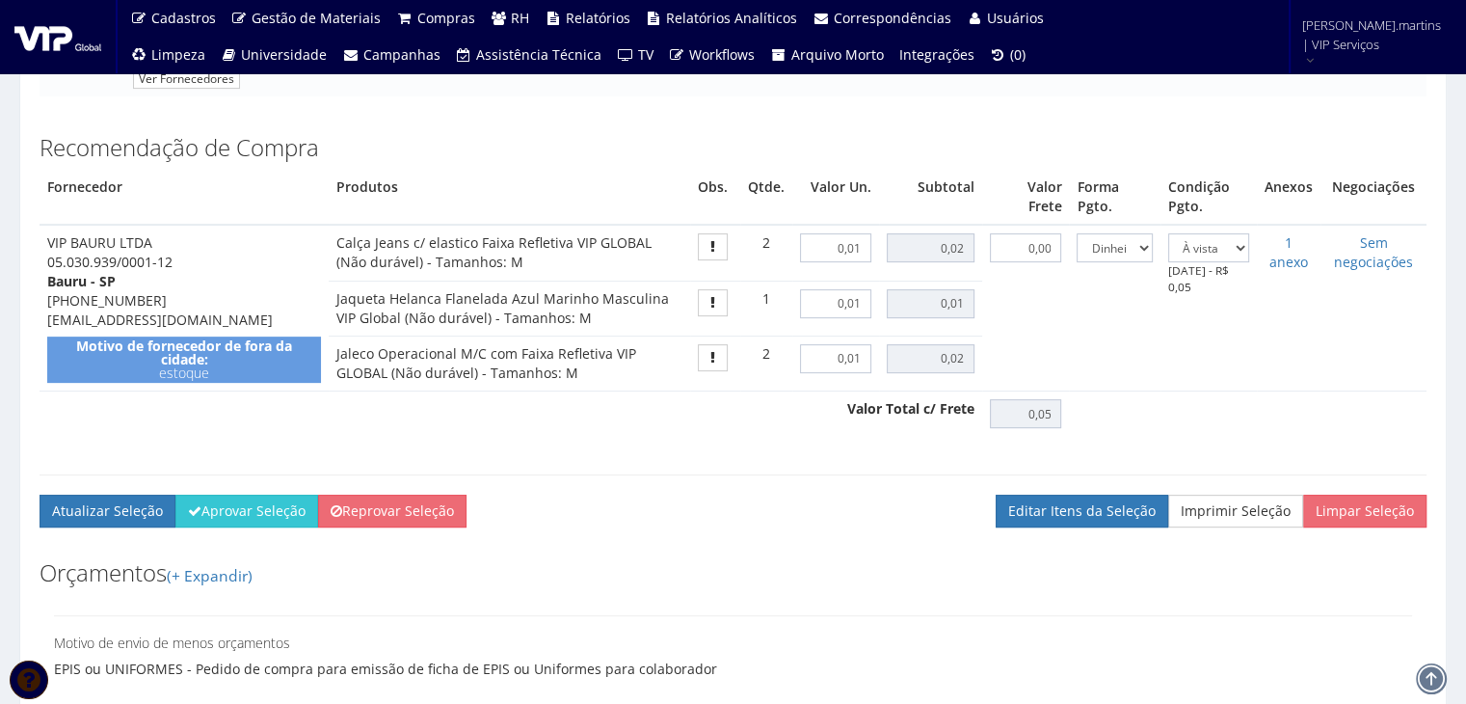
scroll to position [900, 0]
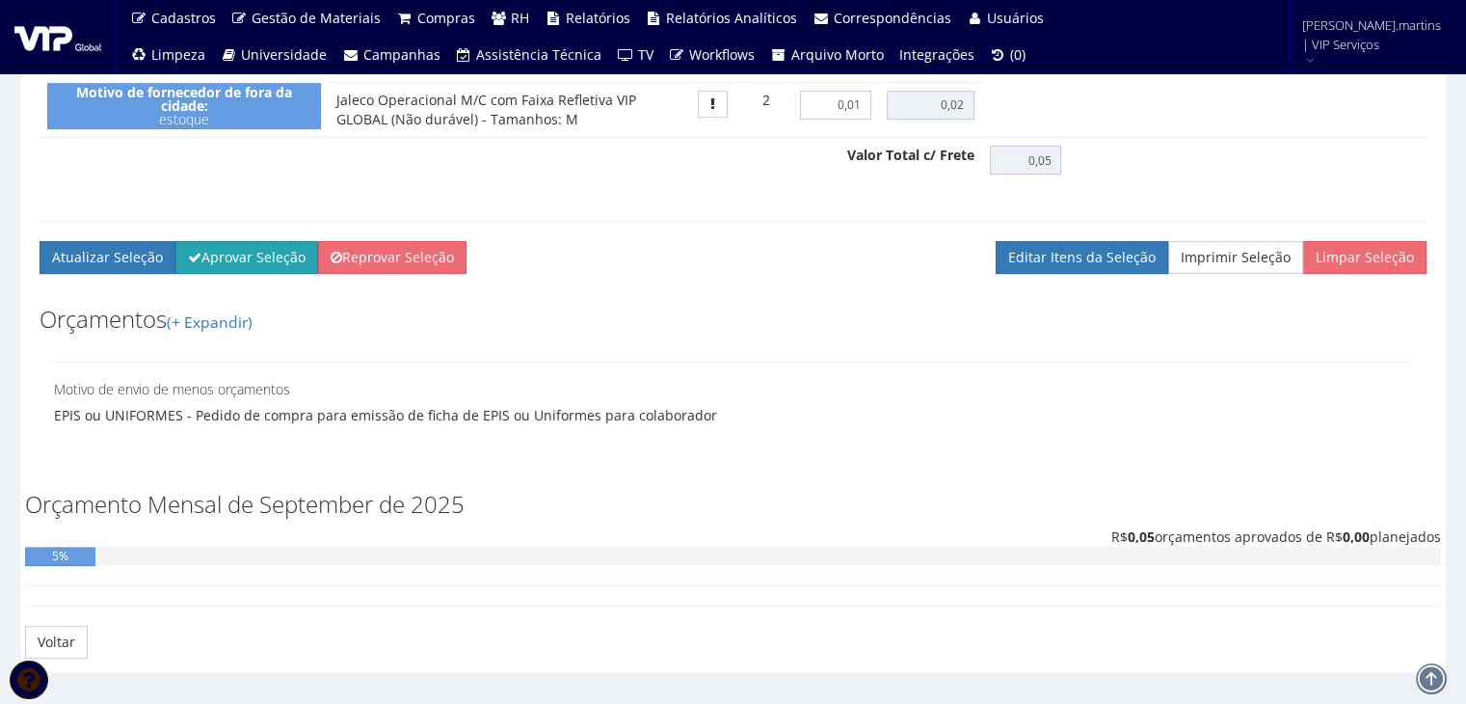
click at [243, 274] on button "Aprovar Seleção" at bounding box center [246, 257] width 143 height 33
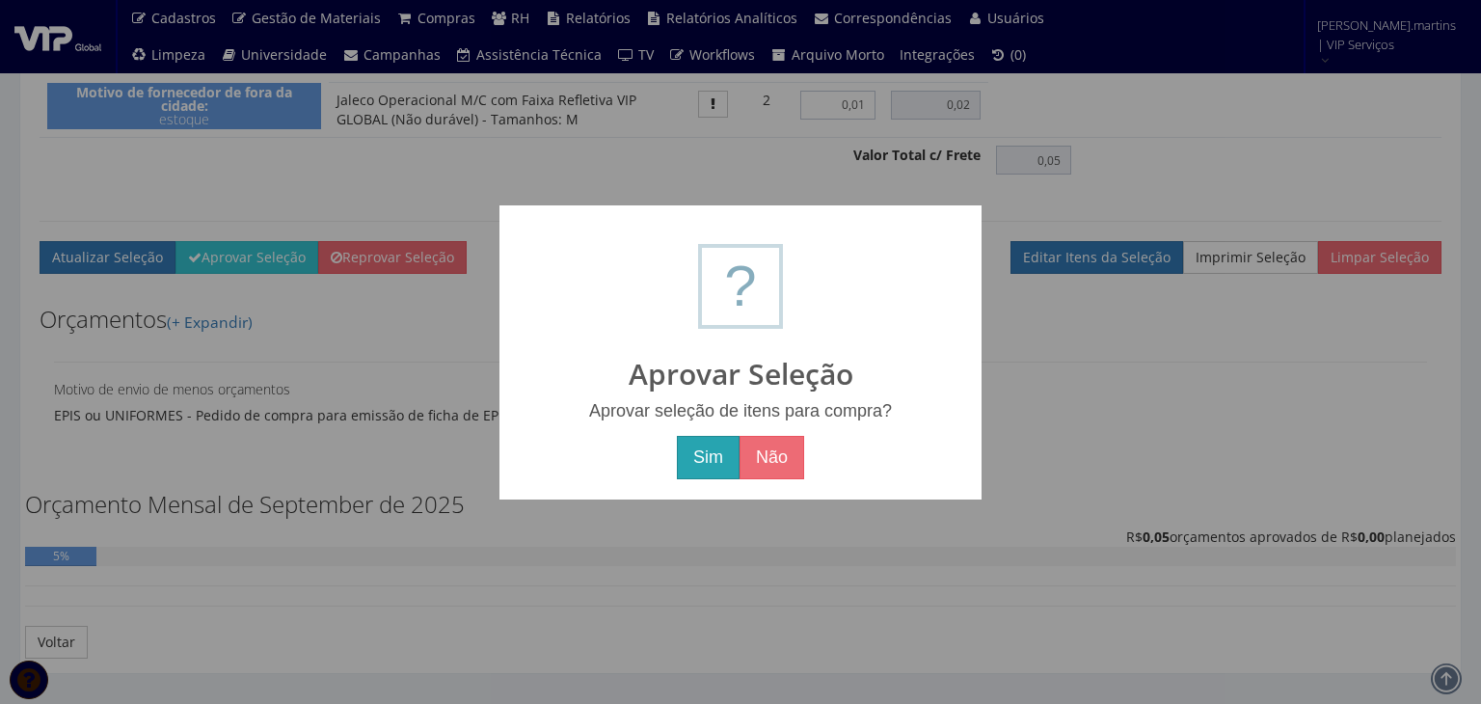
click at [712, 454] on button "Sim" at bounding box center [708, 458] width 63 height 44
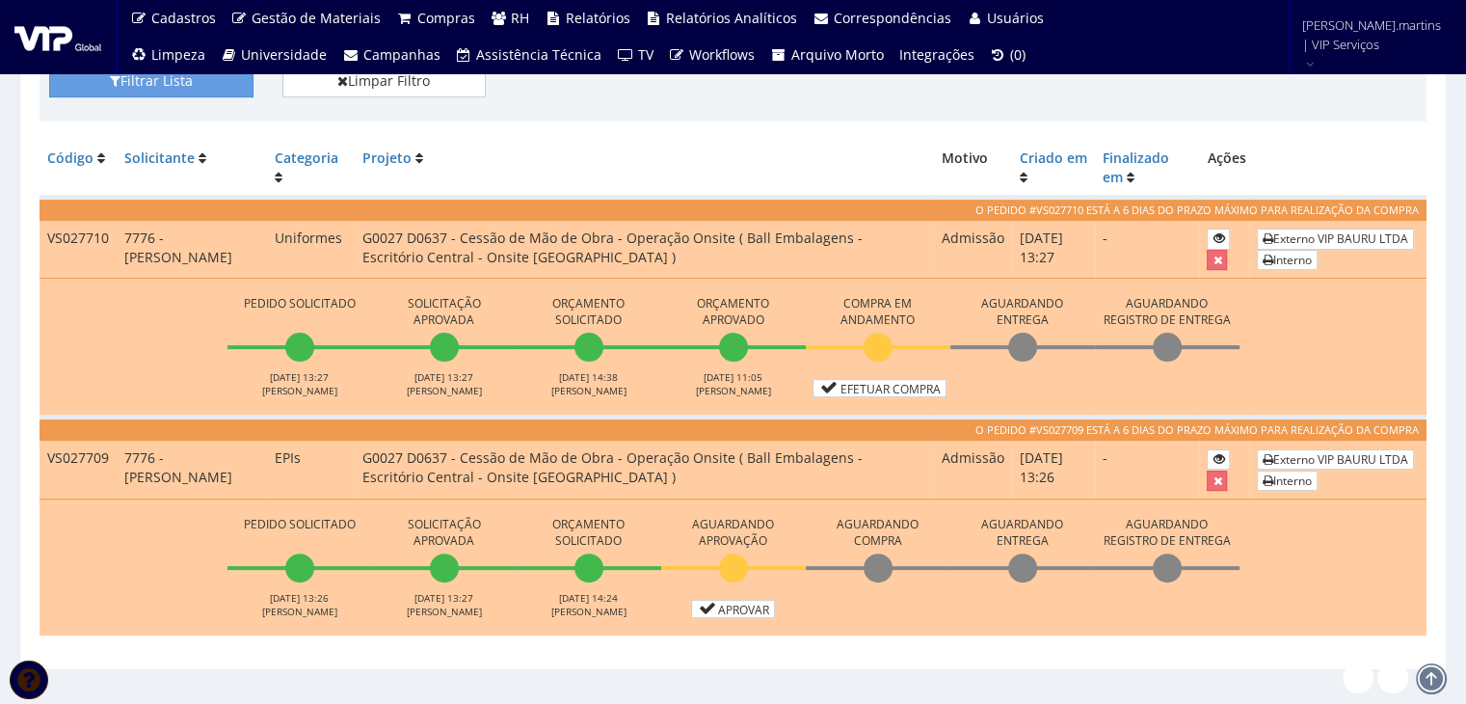
scroll to position [543, 0]
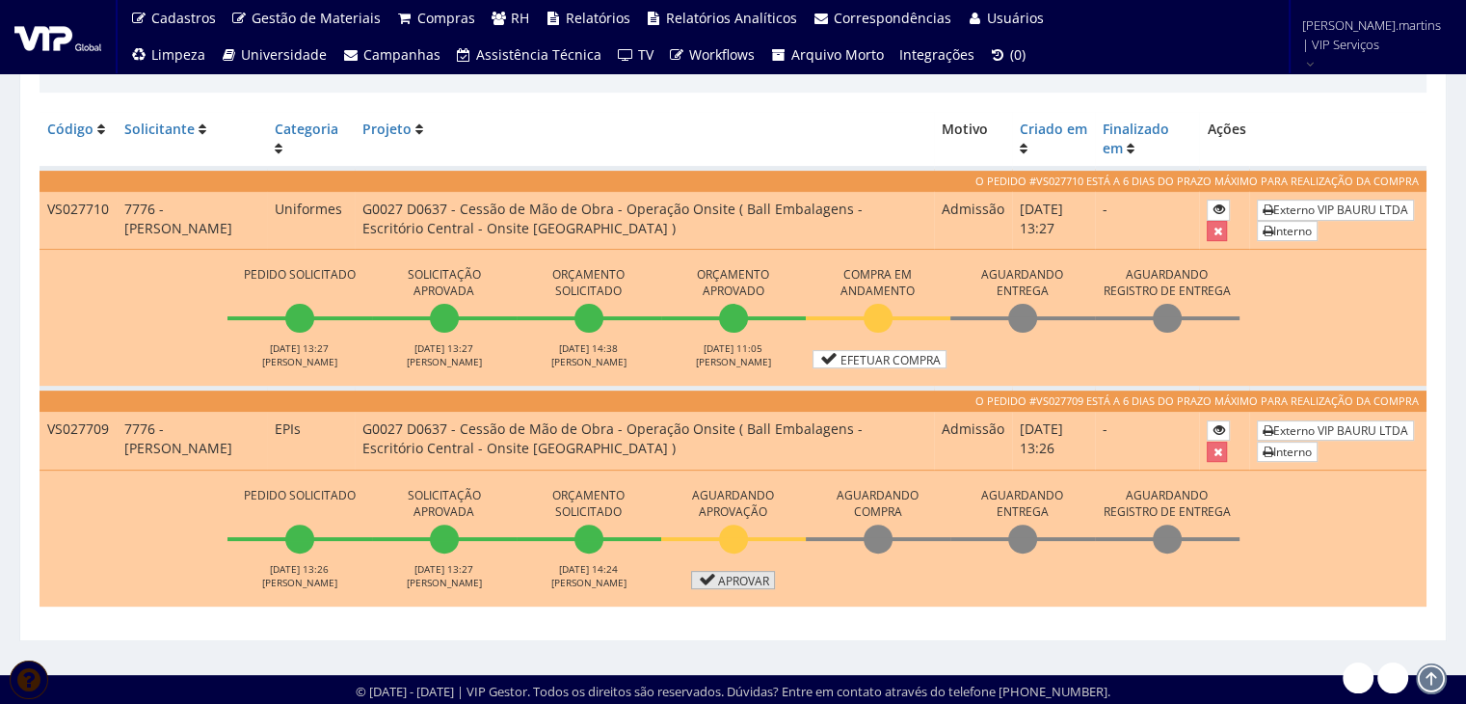
click at [719, 578] on link "Aprovar" at bounding box center [733, 580] width 85 height 18
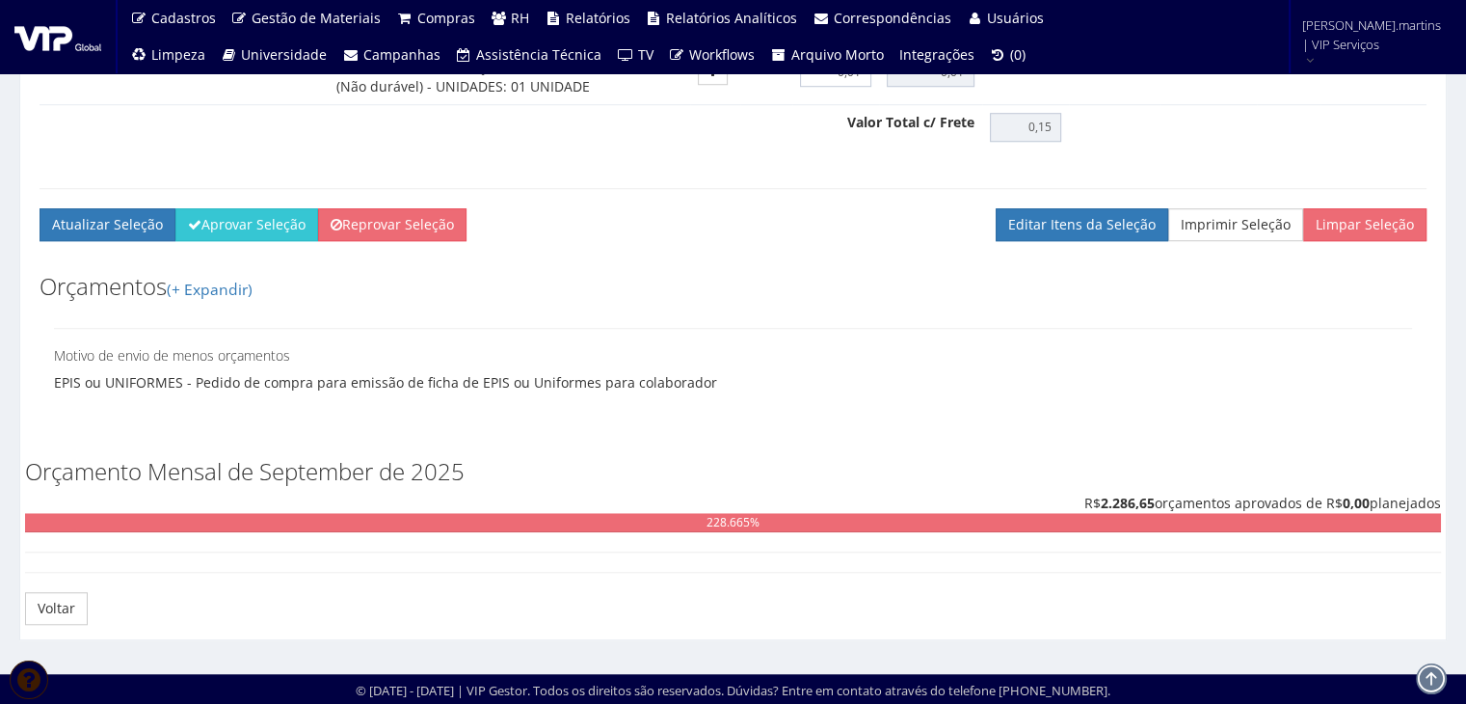
scroll to position [1521, 0]
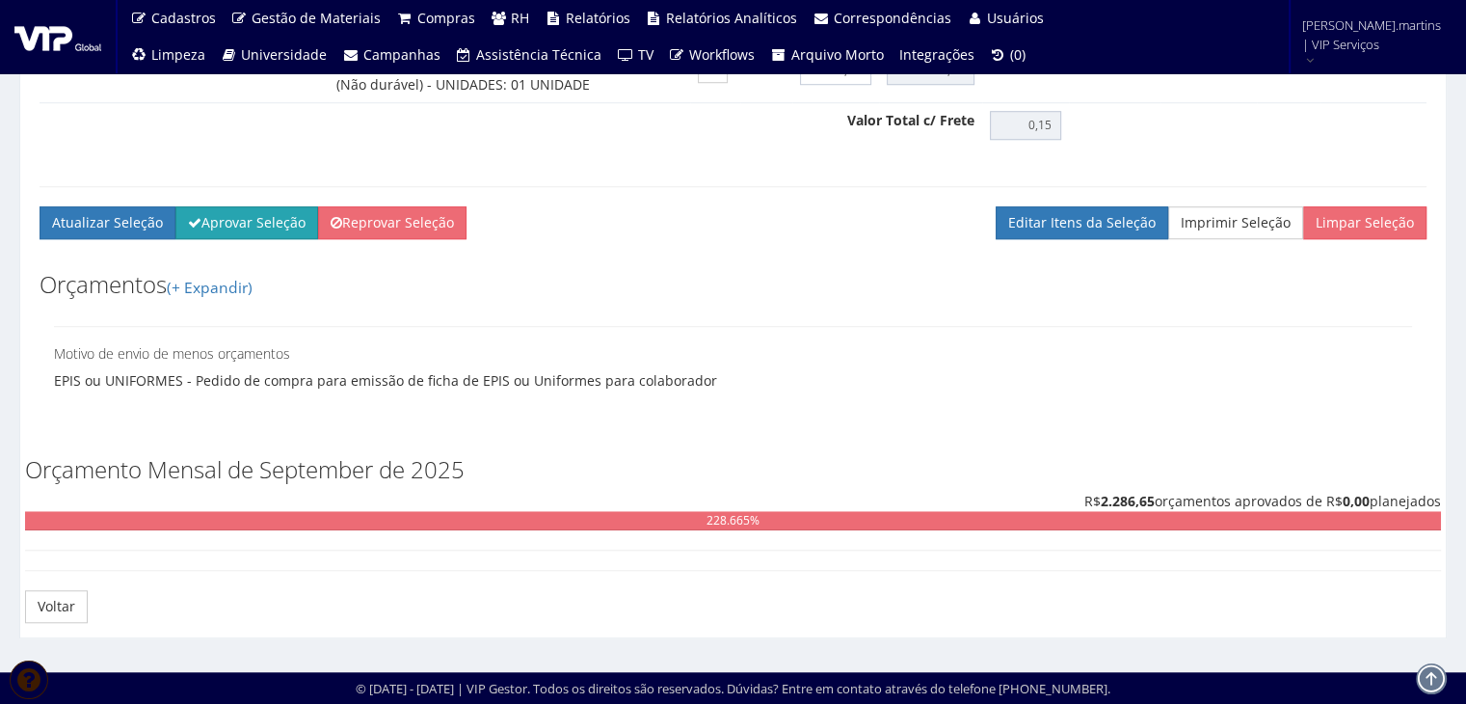
click at [220, 228] on button "Aprovar Seleção" at bounding box center [246, 222] width 143 height 33
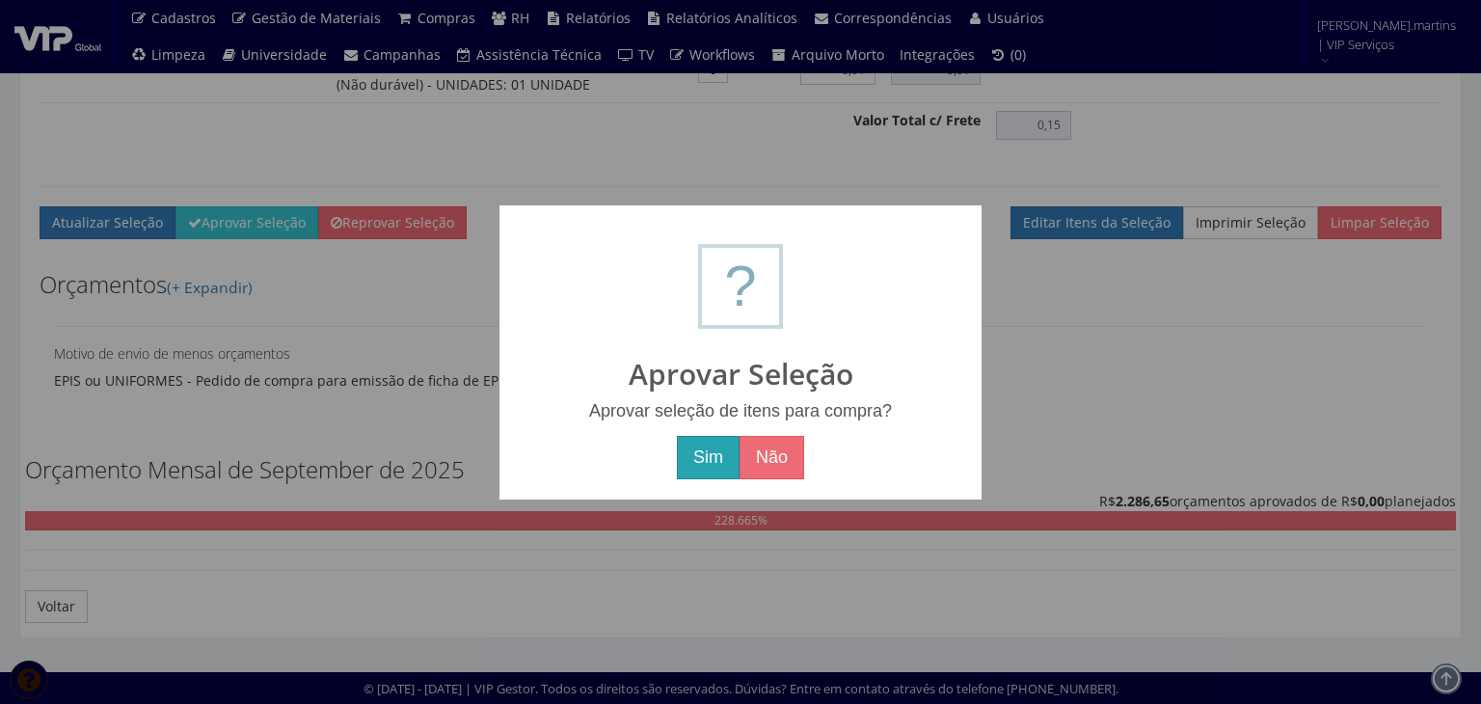
click at [727, 466] on button "Sim" at bounding box center [708, 458] width 63 height 44
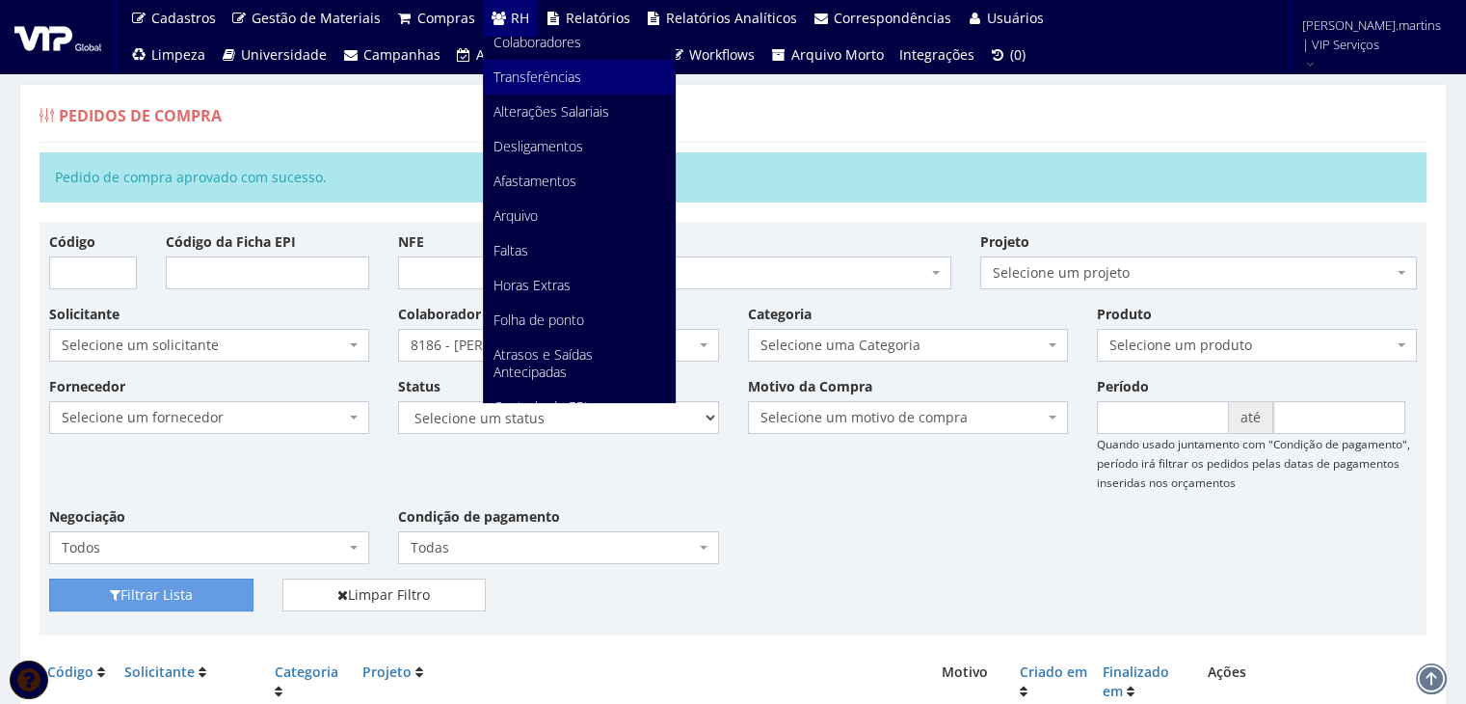
scroll to position [193, 0]
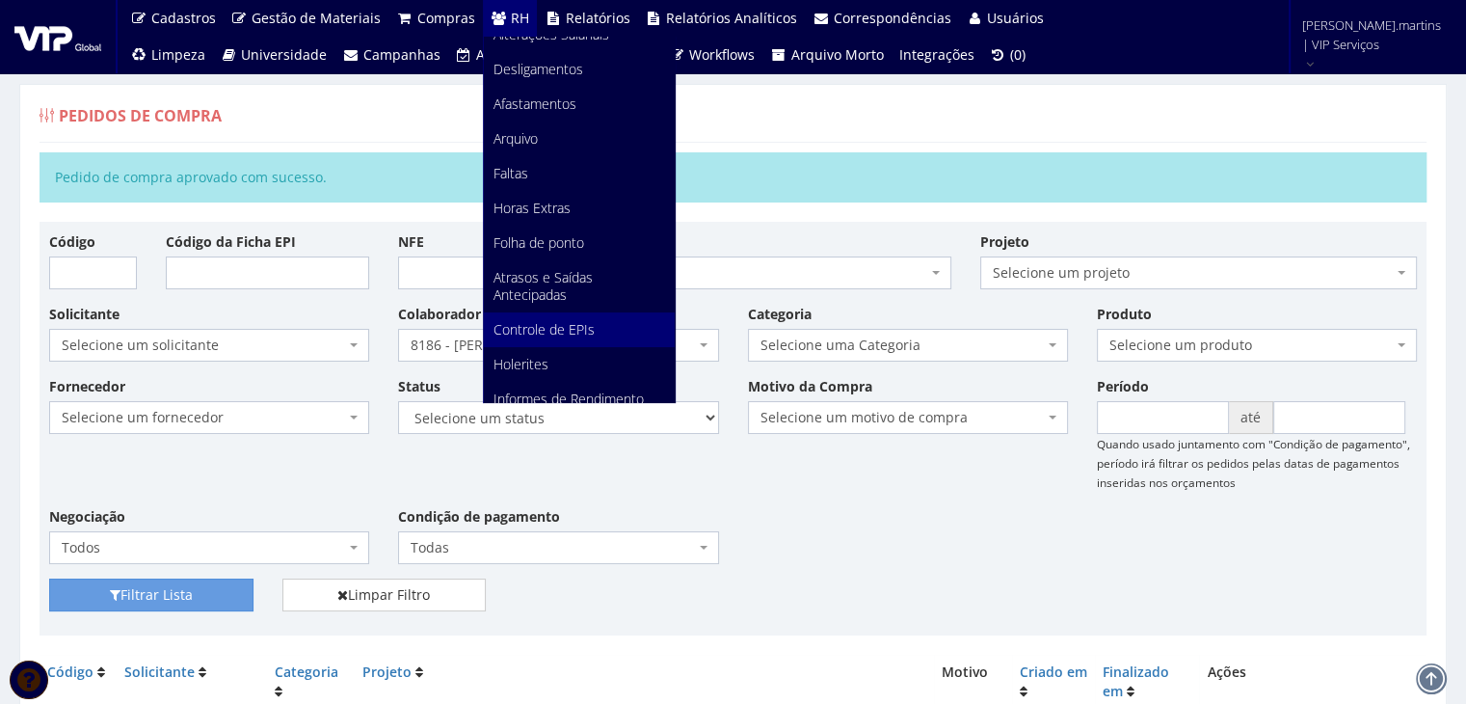
click at [566, 322] on span "Controle de EPIs" at bounding box center [544, 329] width 101 height 18
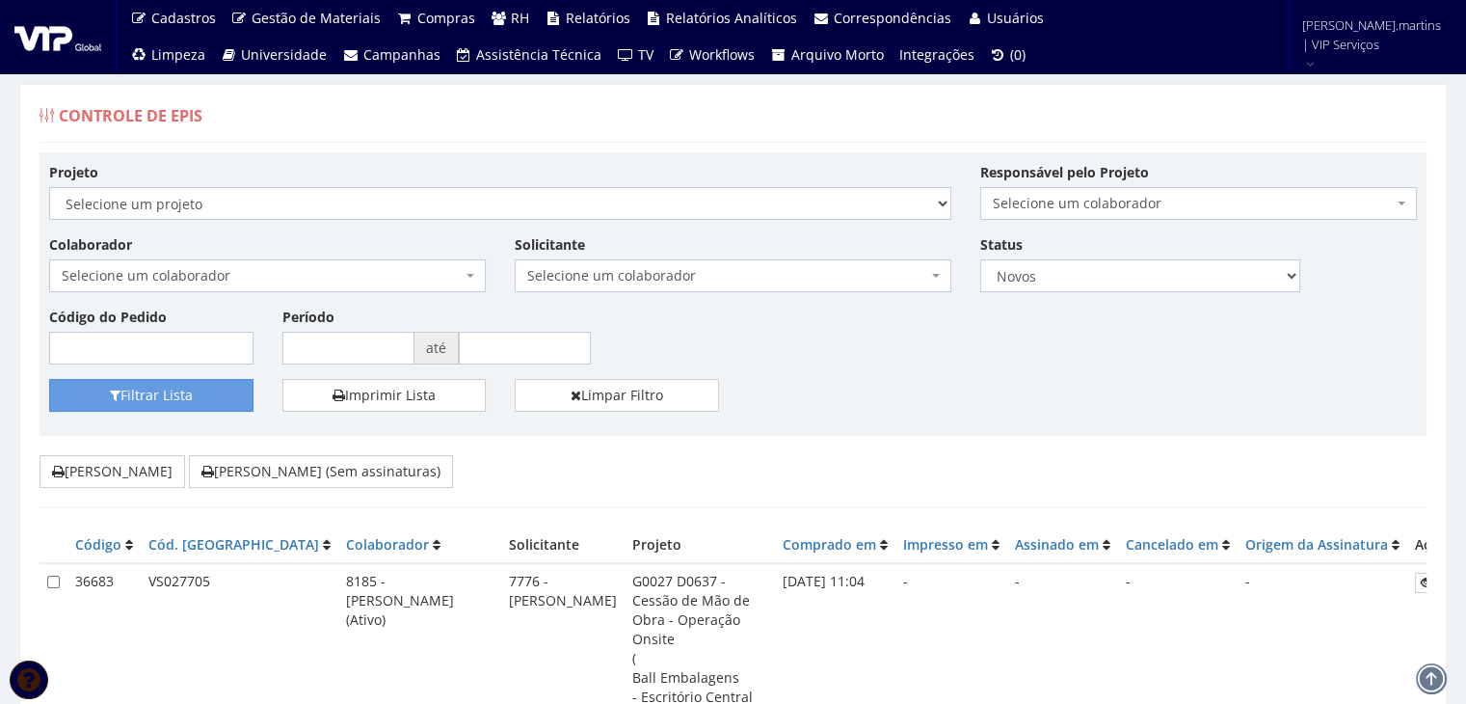
click at [240, 275] on span "Selecione um colaborador" at bounding box center [262, 275] width 400 height 19
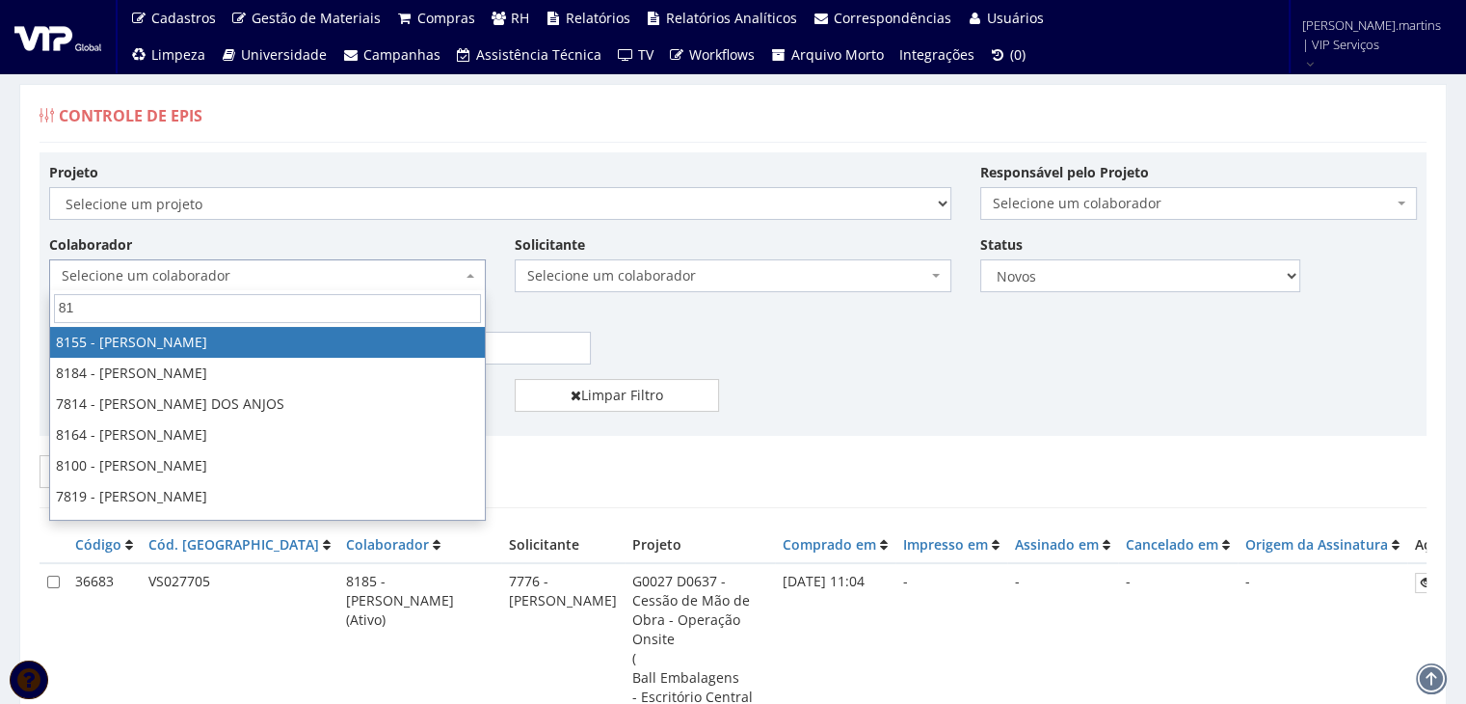
type input "815"
select select "3886"
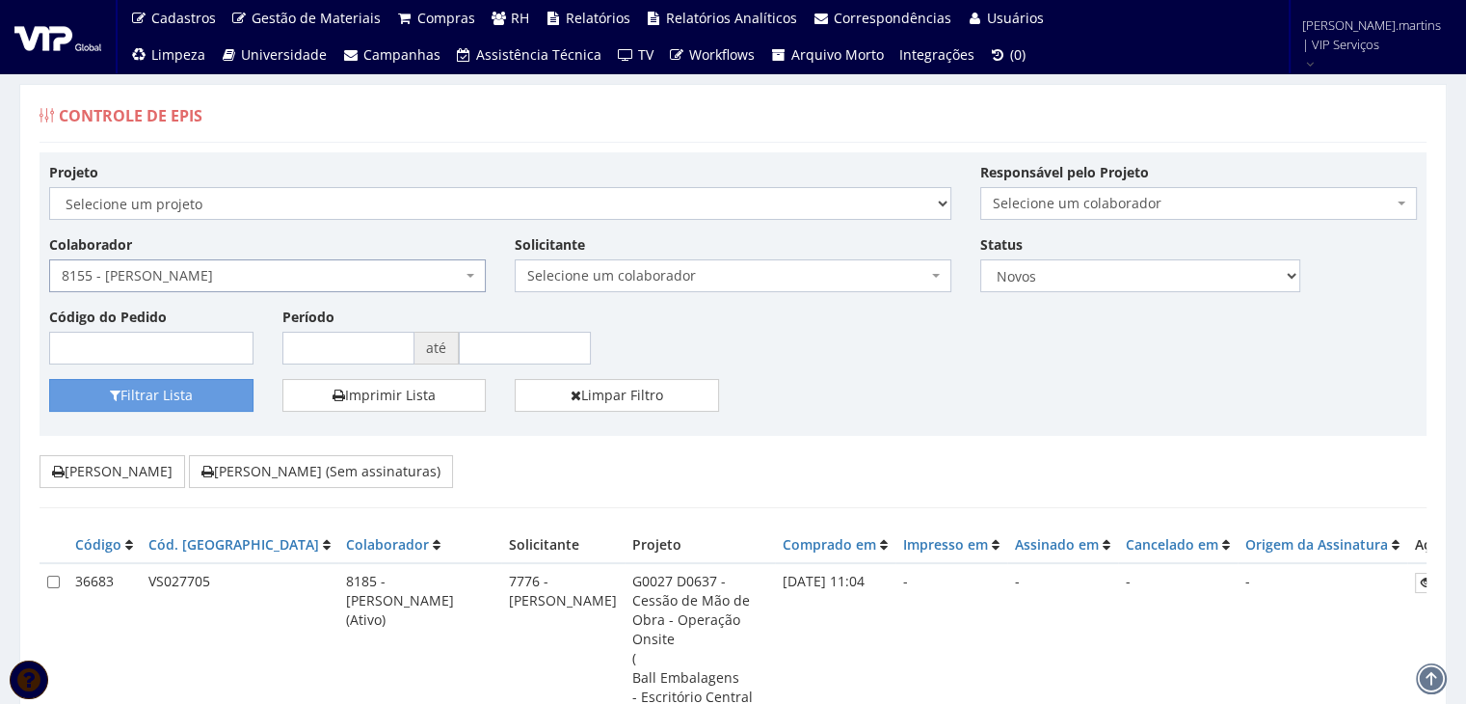
click at [288, 272] on span "8155 - [PERSON_NAME]" at bounding box center [262, 275] width 400 height 19
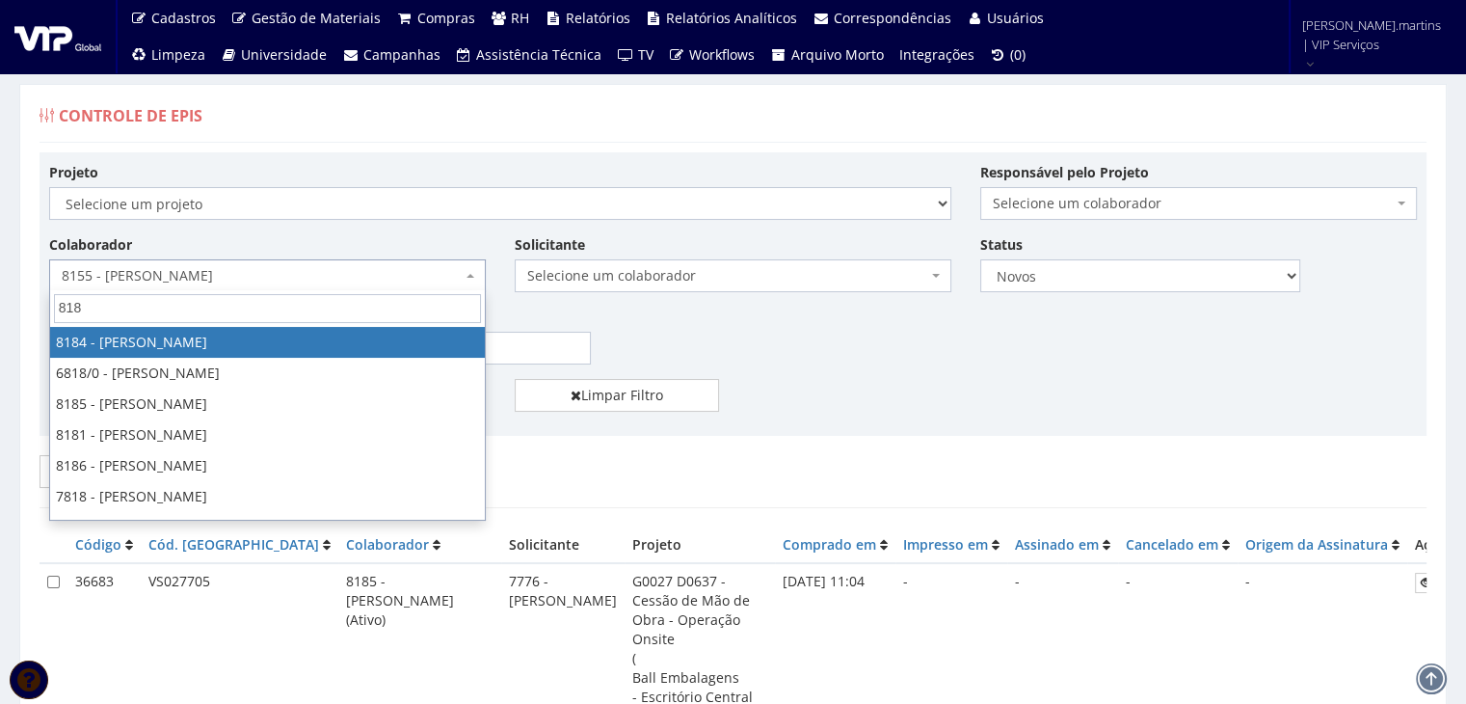
type input "8185"
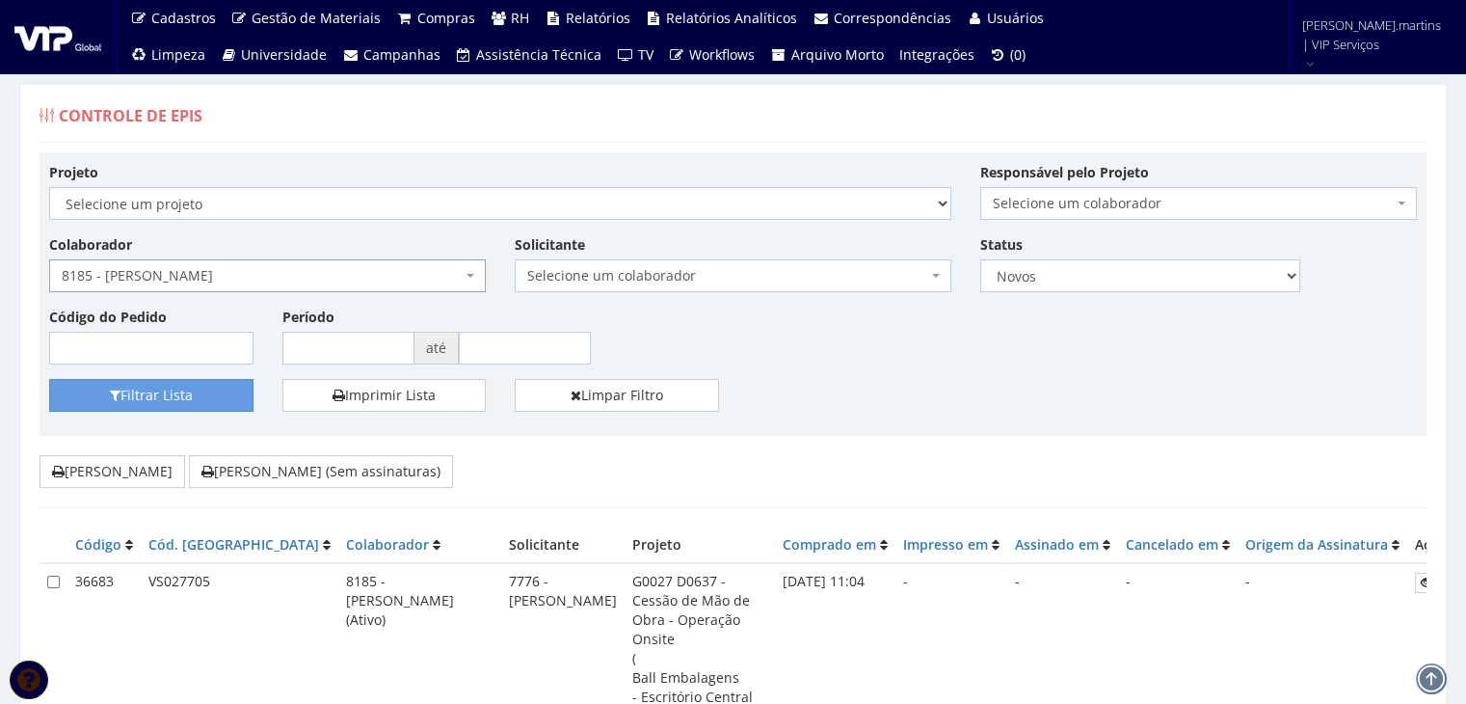
select select "4096"
click at [136, 382] on button "Filtrar Lista" at bounding box center [151, 395] width 204 height 33
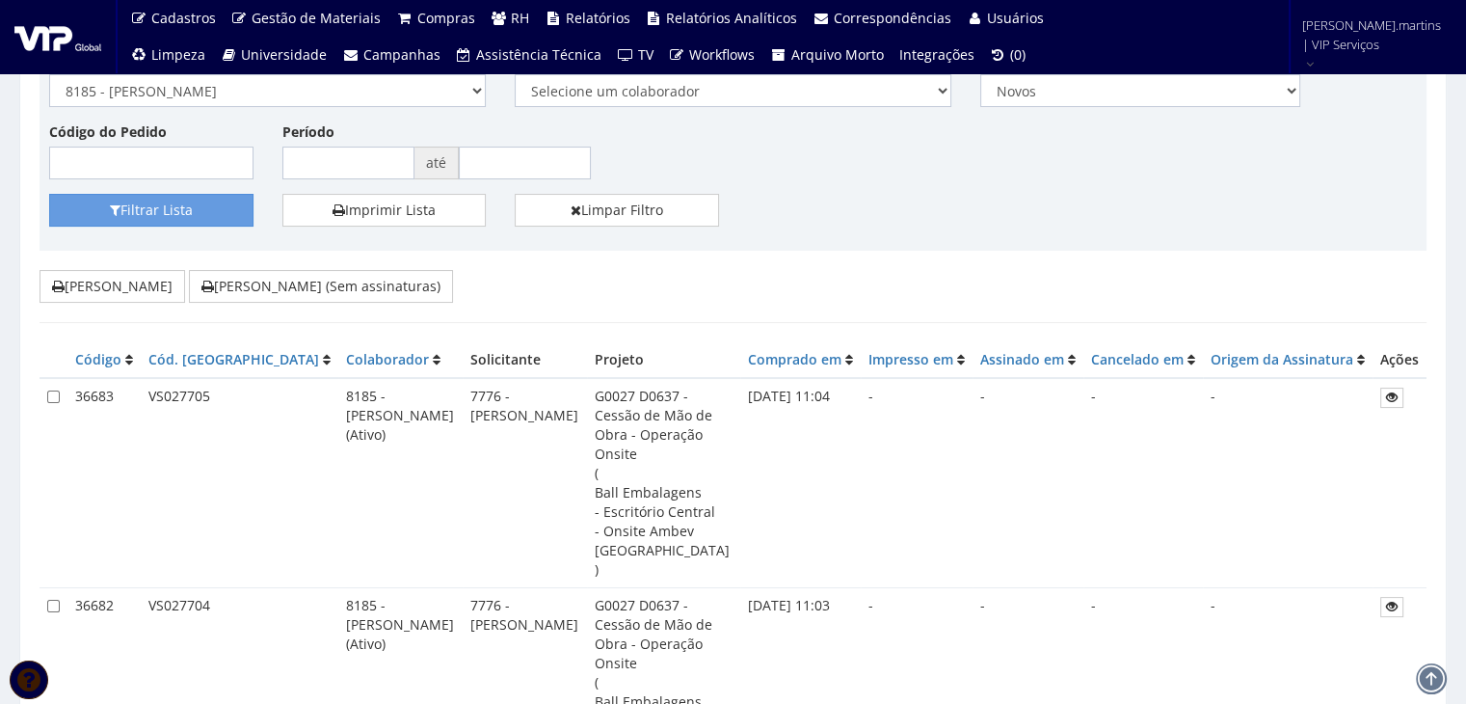
scroll to position [256, 0]
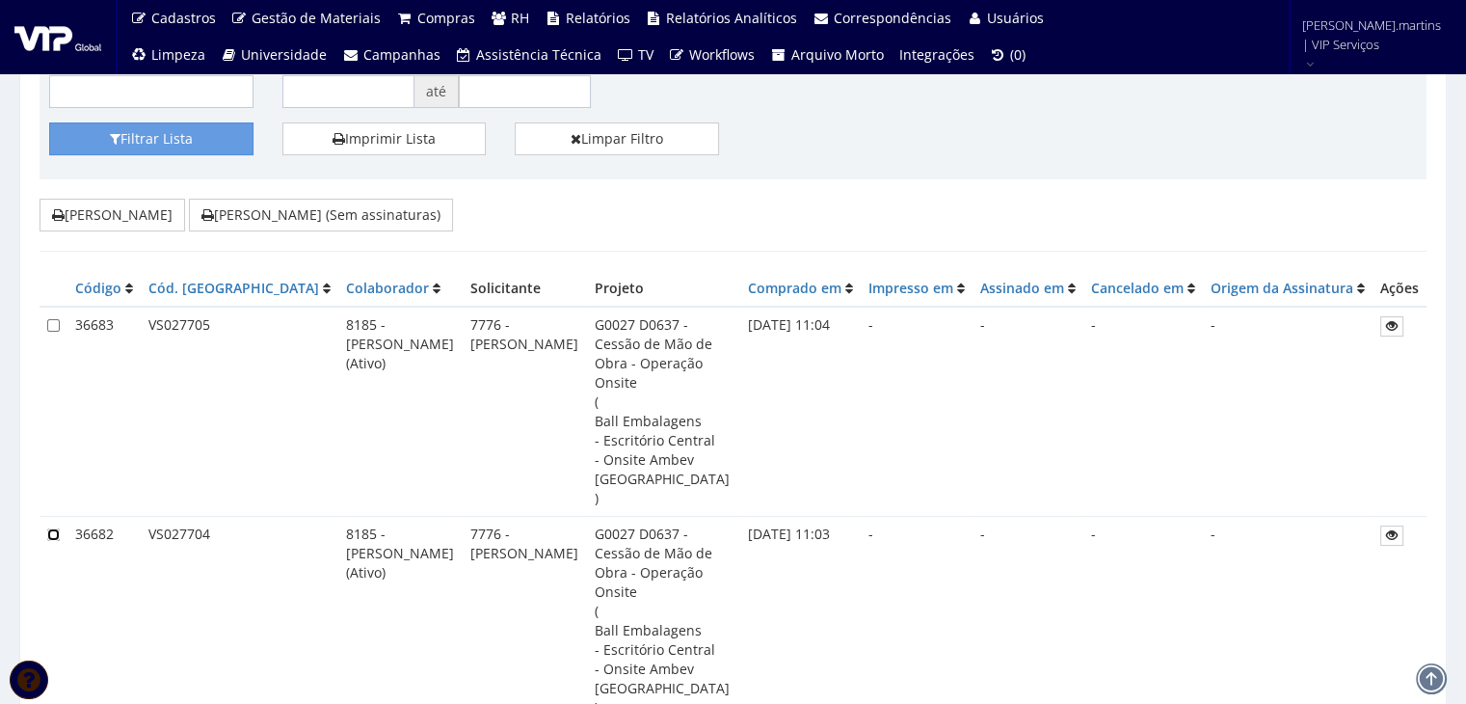
click at [53, 528] on input "checkbox" at bounding box center [53, 534] width 13 height 13
checkbox input "true"
click at [53, 320] on input "checkbox" at bounding box center [53, 325] width 13 height 13
checkbox input "true"
click at [258, 216] on button "[PERSON_NAME] (Sem assinaturas)" at bounding box center [321, 215] width 264 height 33
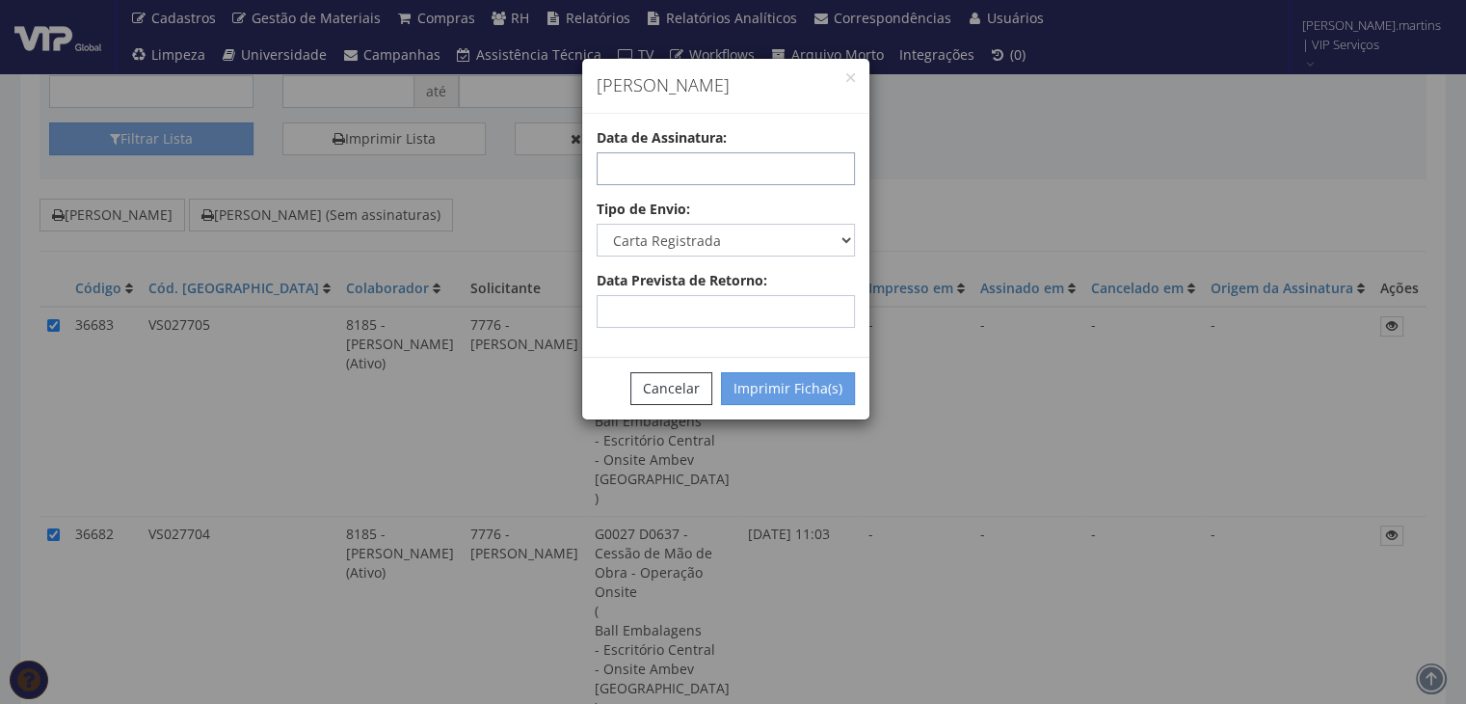
click at [779, 167] on input "text" at bounding box center [726, 168] width 258 height 33
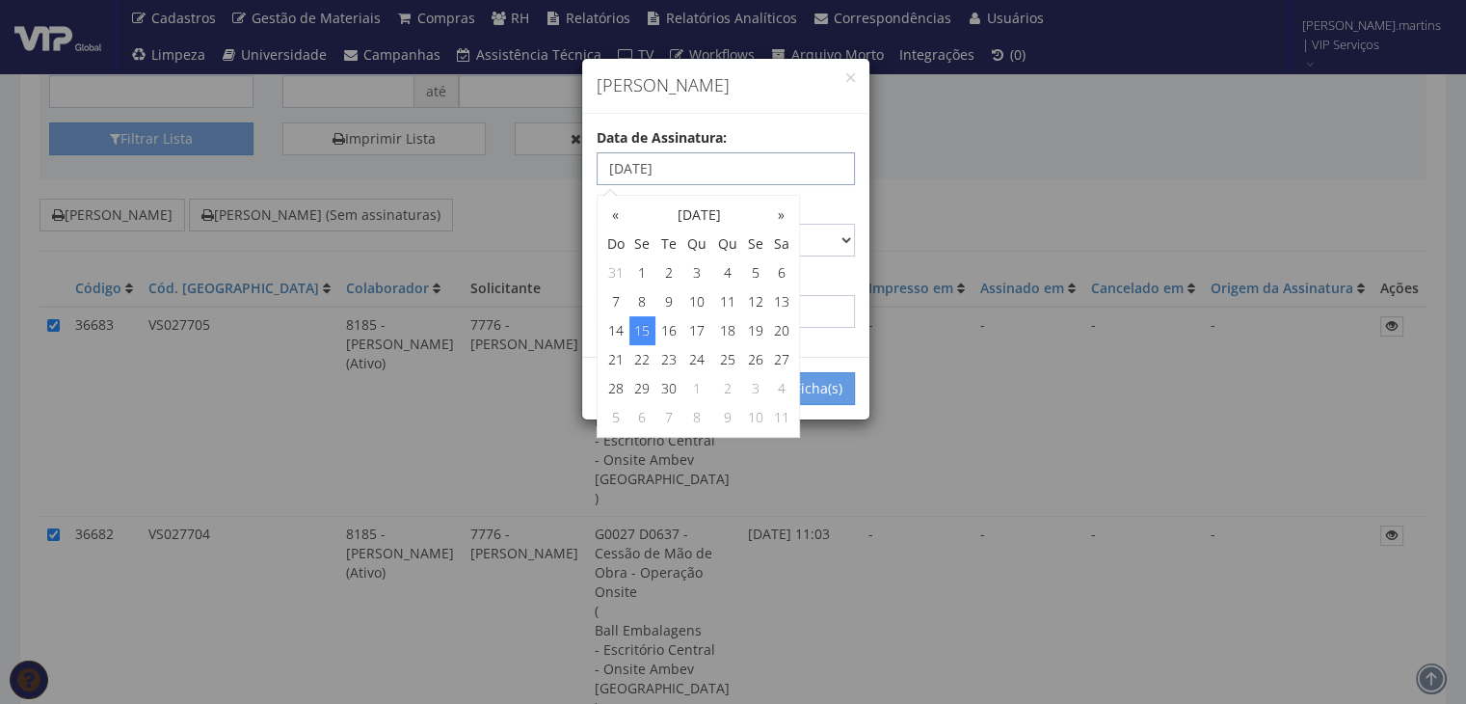
type input "[DATE]"
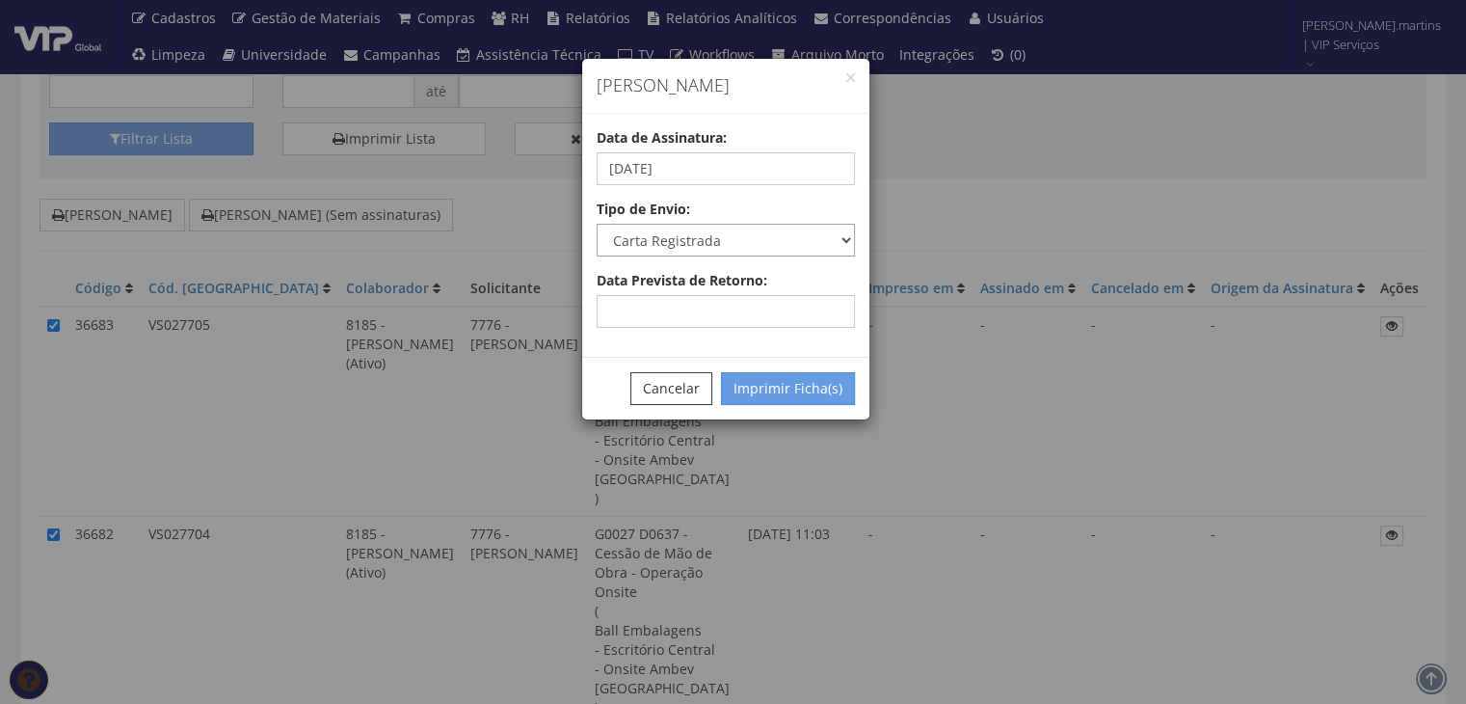
click at [845, 240] on select "Carta Registrada Carta Simples PAC Sedex Sedex 10 Sedex 12 Sedex Hoje E-mail Tr…" at bounding box center [726, 240] width 258 height 33
select select "email"
click at [597, 224] on select "Carta Registrada Carta Simples PAC Sedex Sedex 10 Sedex 12 Sedex Hoje E-mail Tr…" at bounding box center [726, 240] width 258 height 33
click at [769, 390] on button "Imprimir Ficha(s)" at bounding box center [788, 388] width 134 height 33
select select "2"
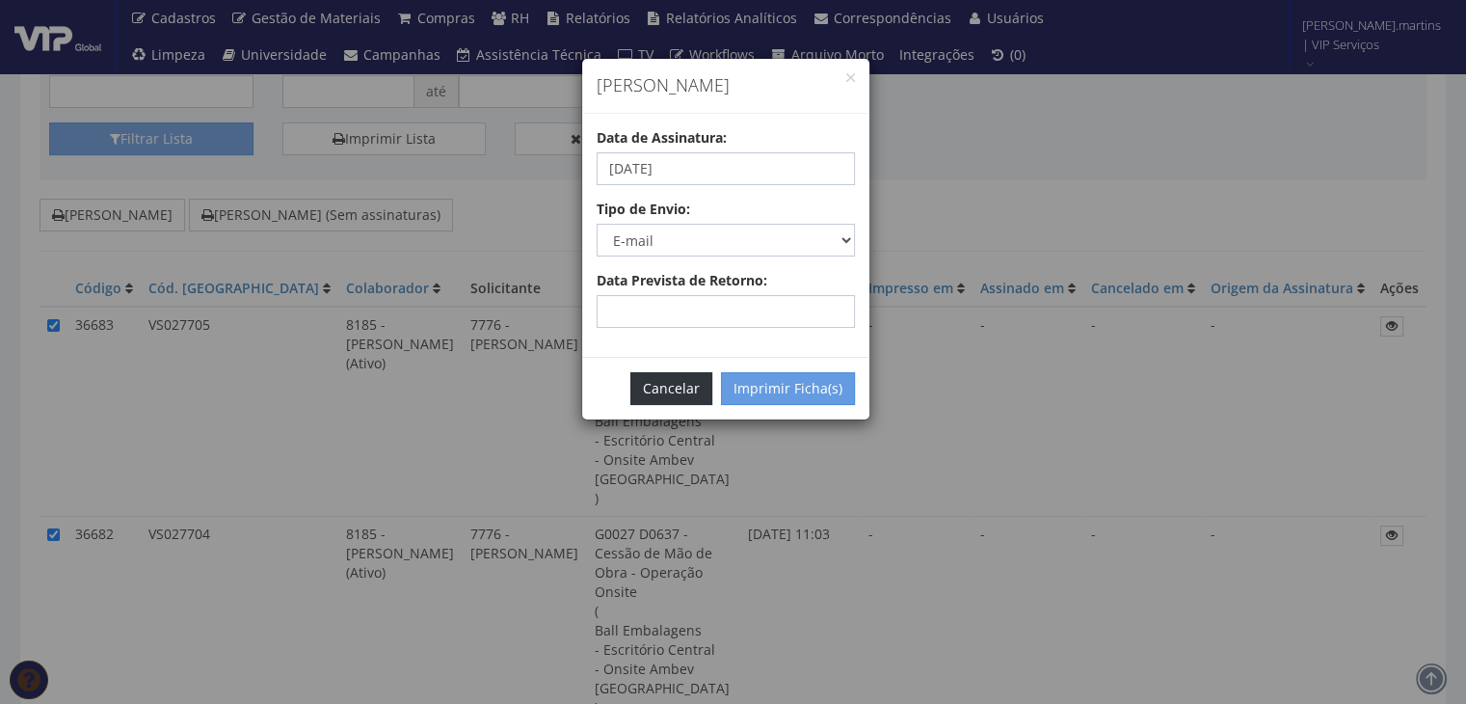
click at [665, 390] on button "Cancelar" at bounding box center [672, 388] width 82 height 33
